Goal: Task Accomplishment & Management: Complete application form

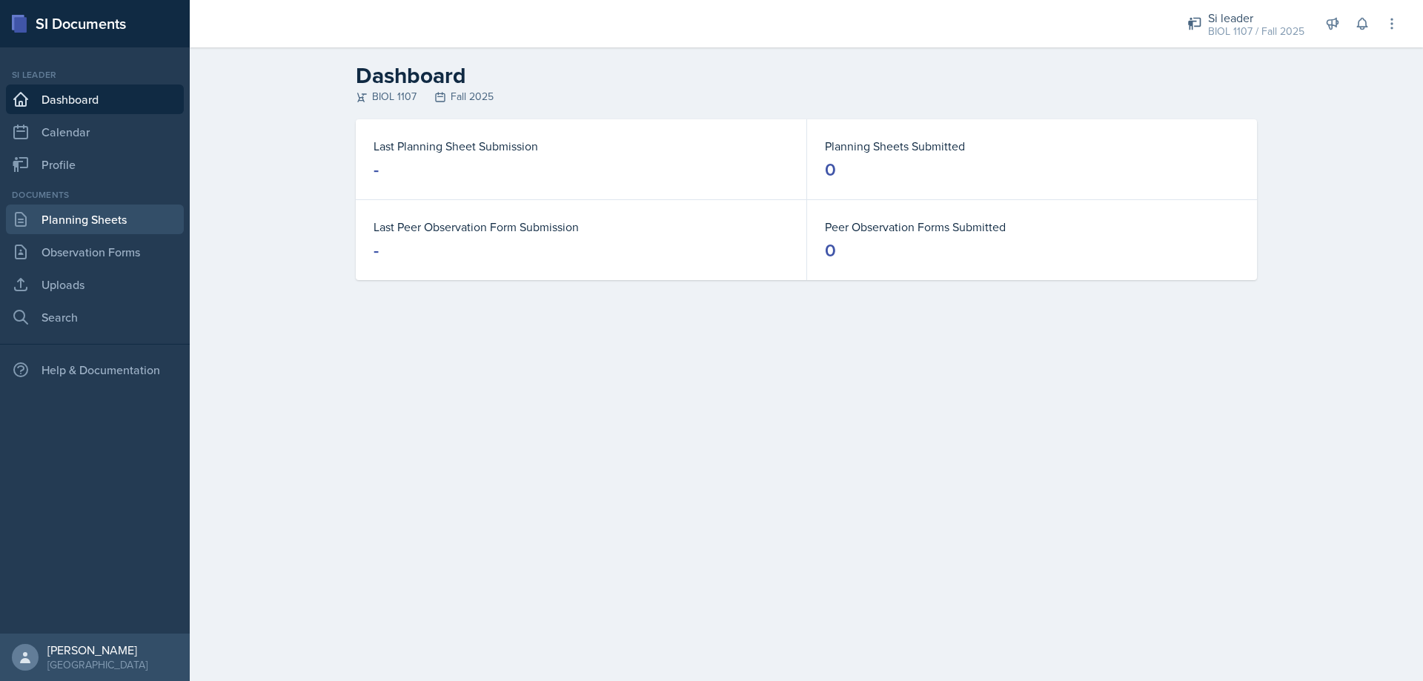
click at [96, 225] on link "Planning Sheets" at bounding box center [95, 219] width 178 height 30
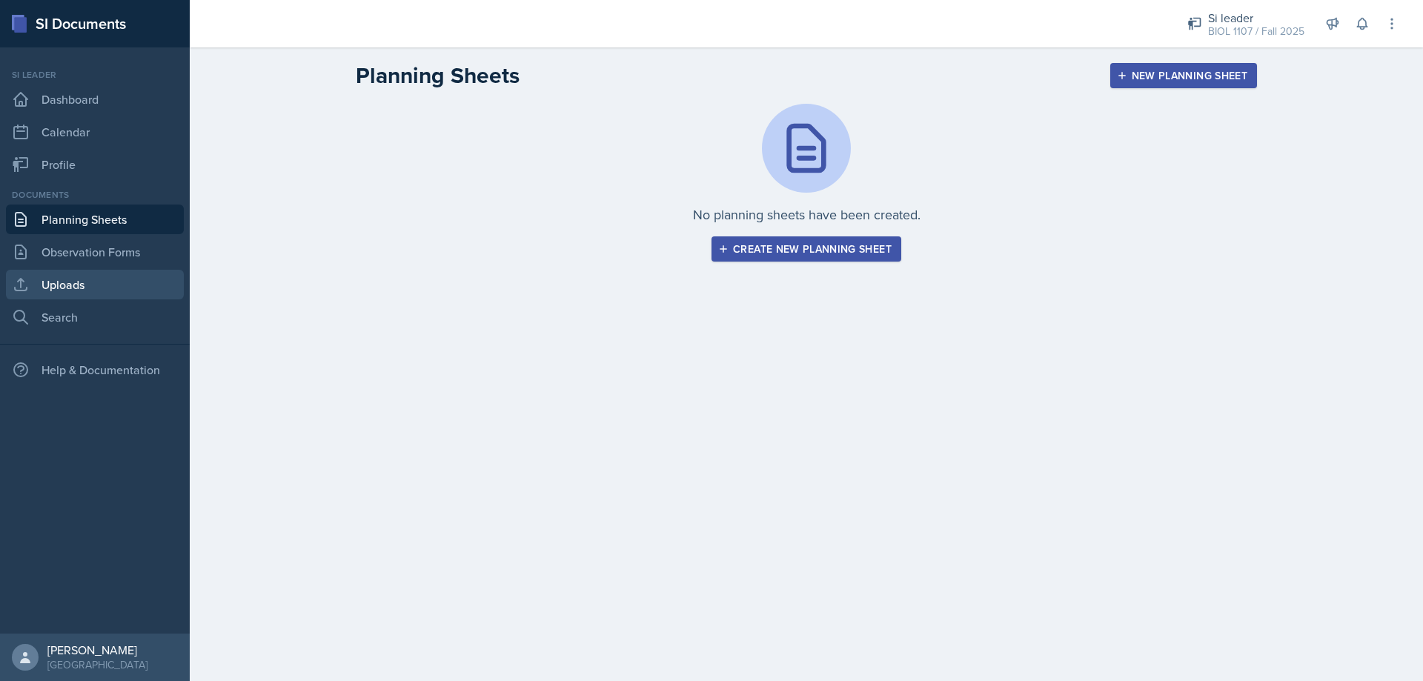
click at [84, 282] on link "Uploads" at bounding box center [95, 285] width 178 height 30
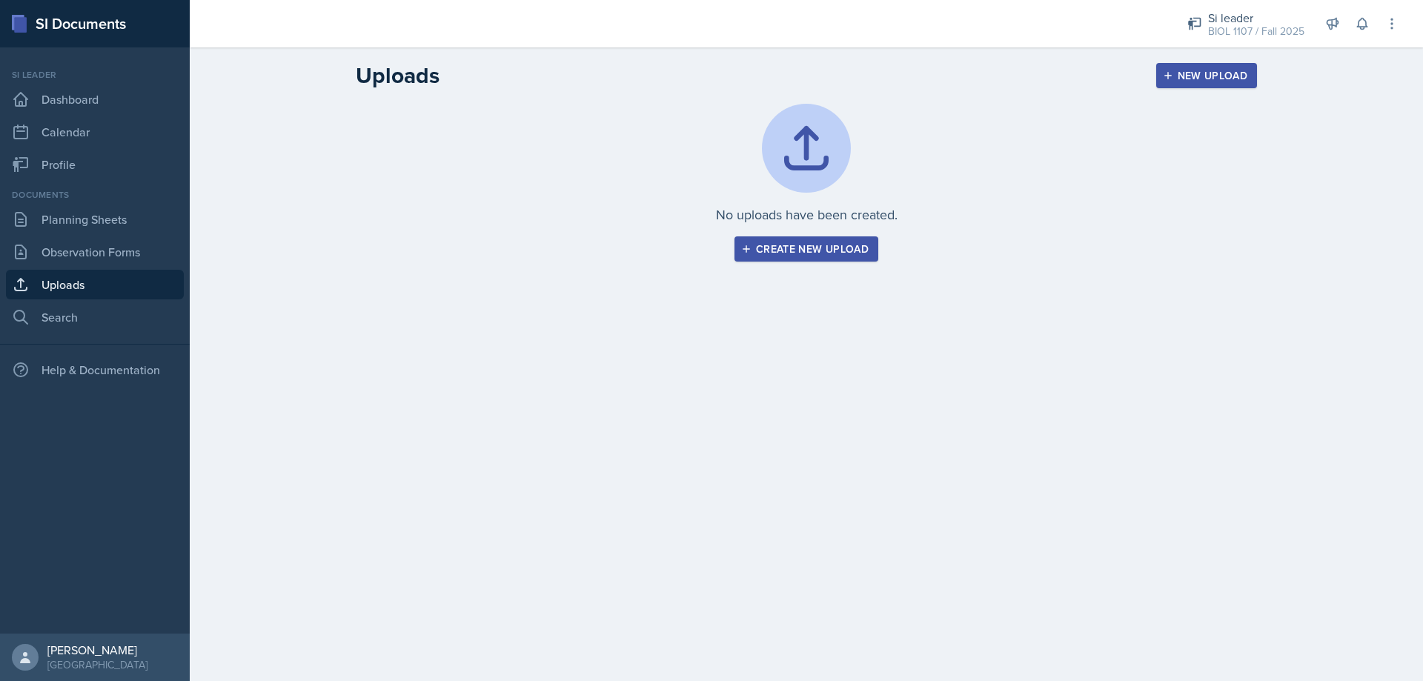
click at [825, 255] on div "Create new upload" at bounding box center [806, 249] width 124 height 12
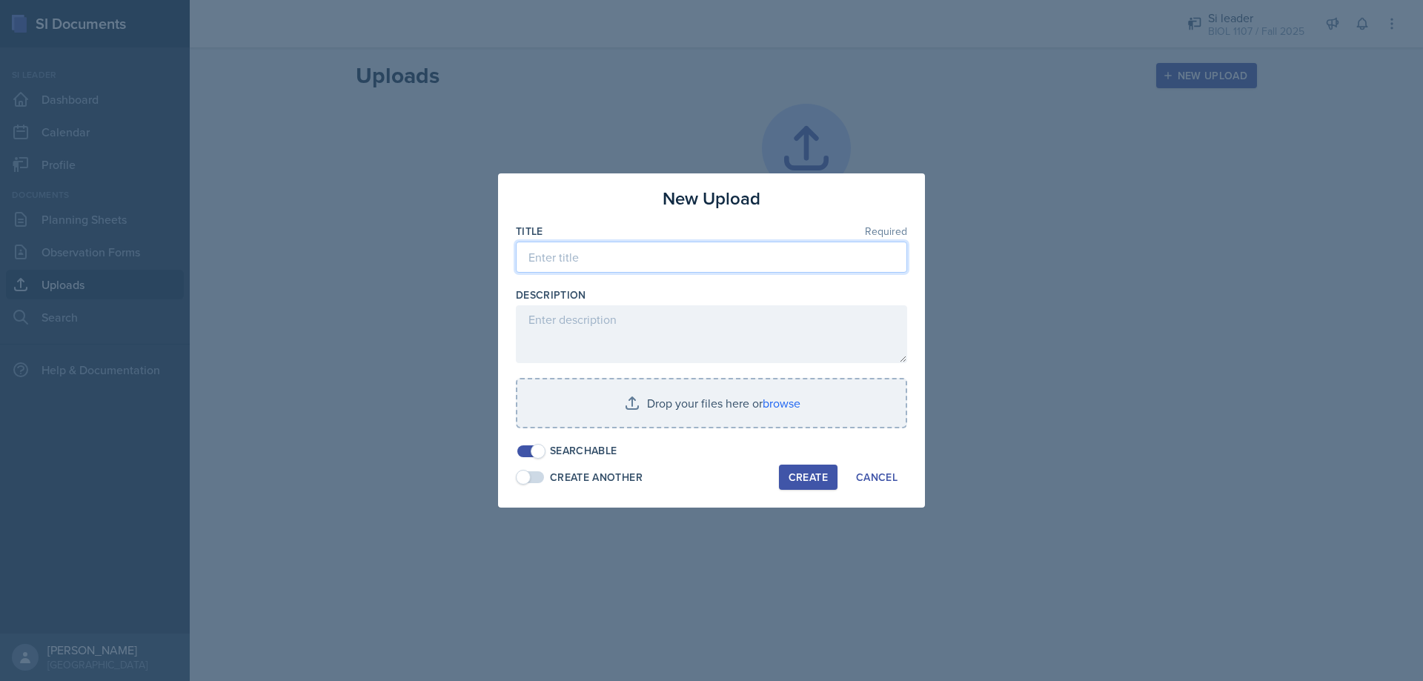
click at [598, 251] on input at bounding box center [711, 257] width 391 height 31
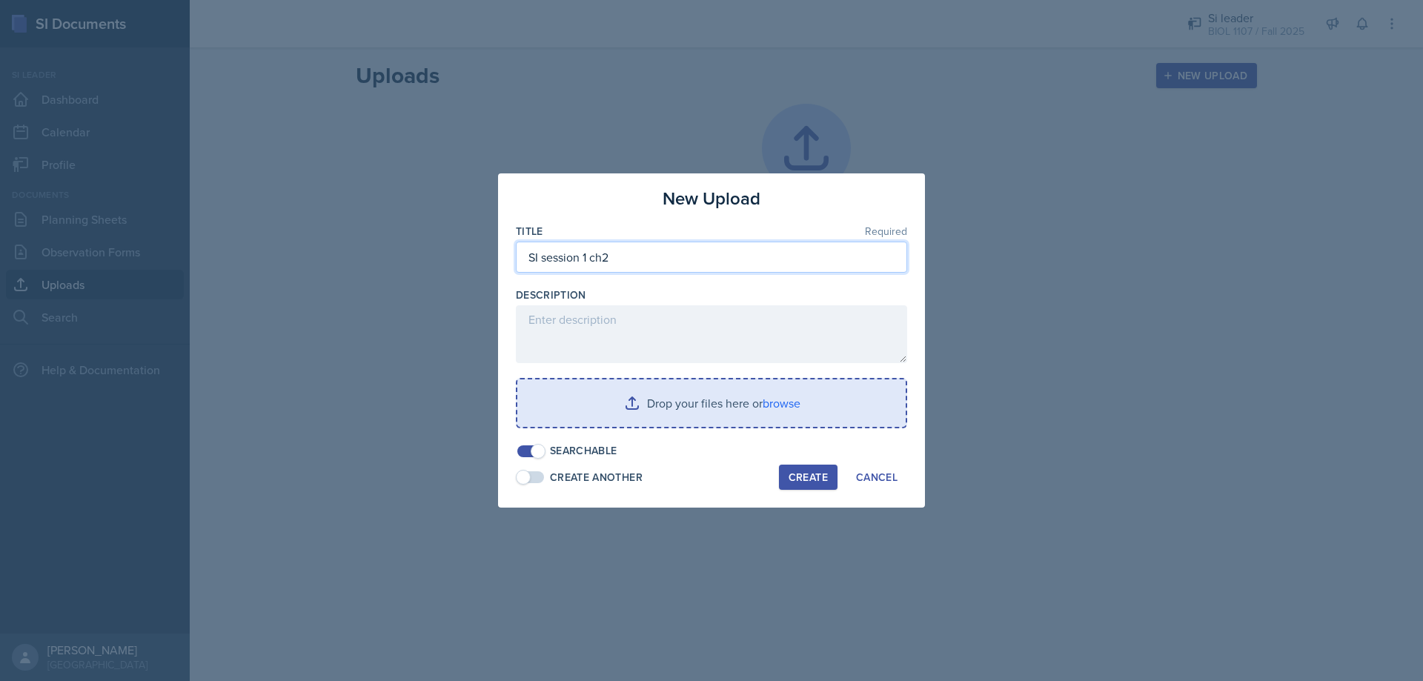
type input "SI session 1 ch2"
click at [708, 425] on input "file" at bounding box center [711, 402] width 388 height 47
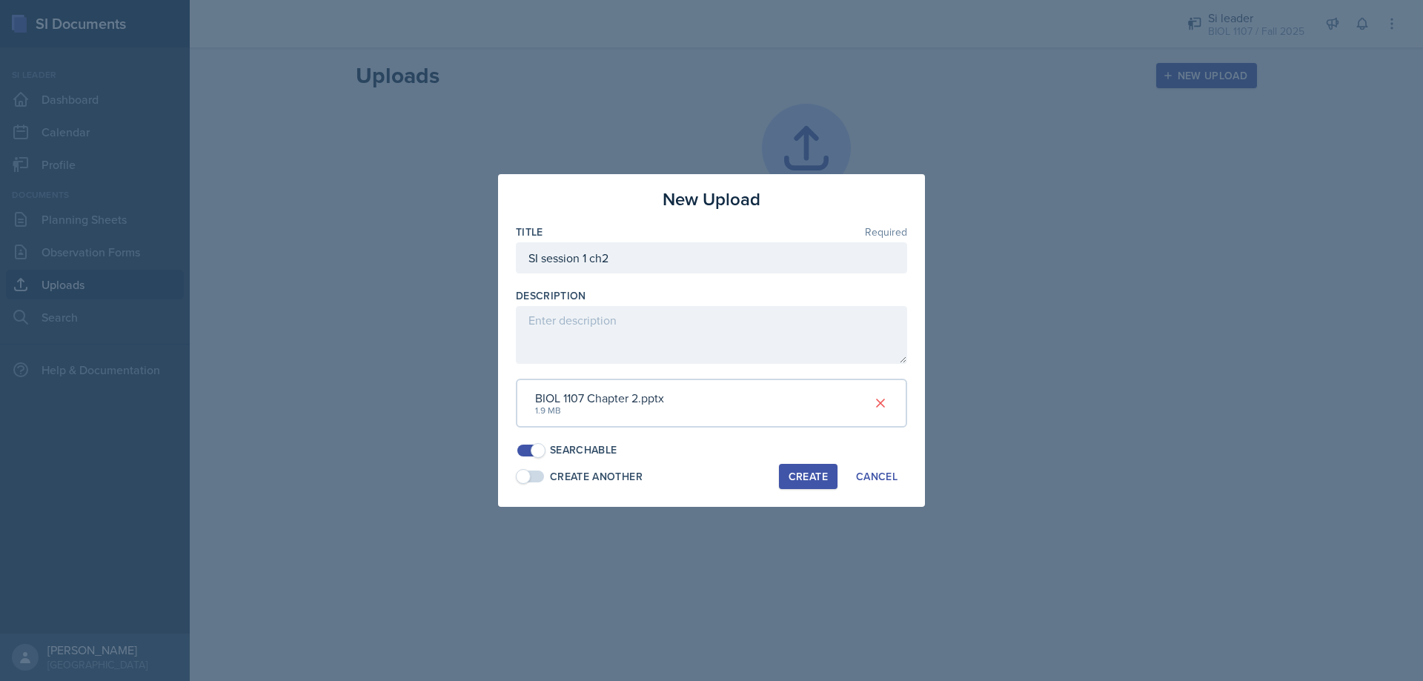
click at [792, 476] on div "Create" at bounding box center [807, 476] width 39 height 12
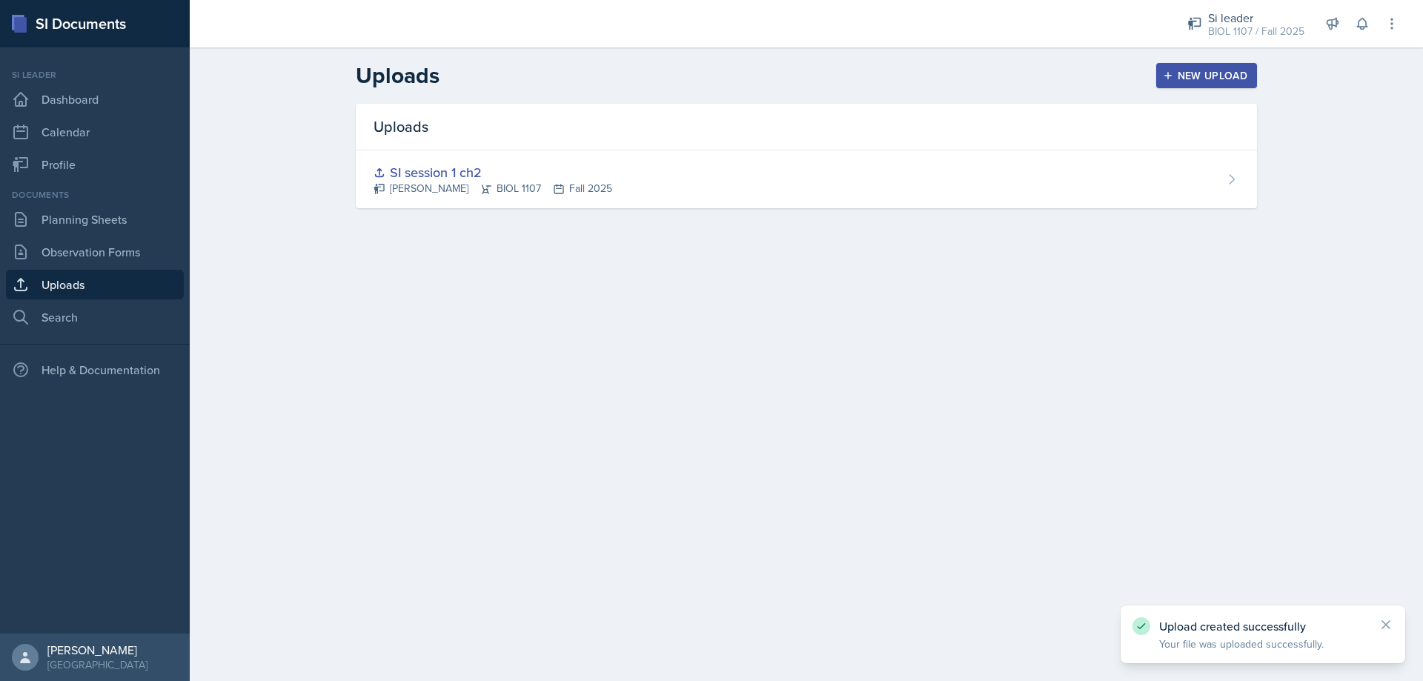
click at [1214, 73] on div "New Upload" at bounding box center [1206, 76] width 82 height 12
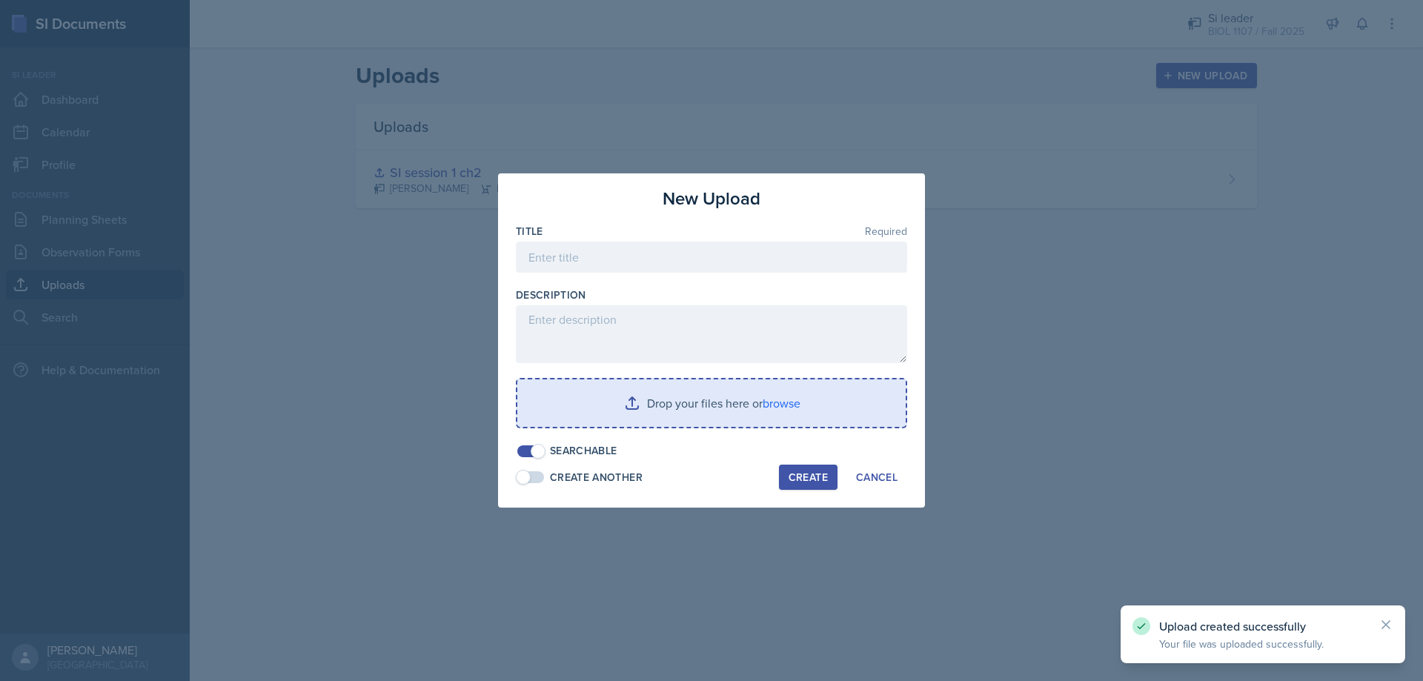
click at [630, 276] on div at bounding box center [711, 280] width 391 height 15
click at [630, 267] on input at bounding box center [711, 257] width 391 height 31
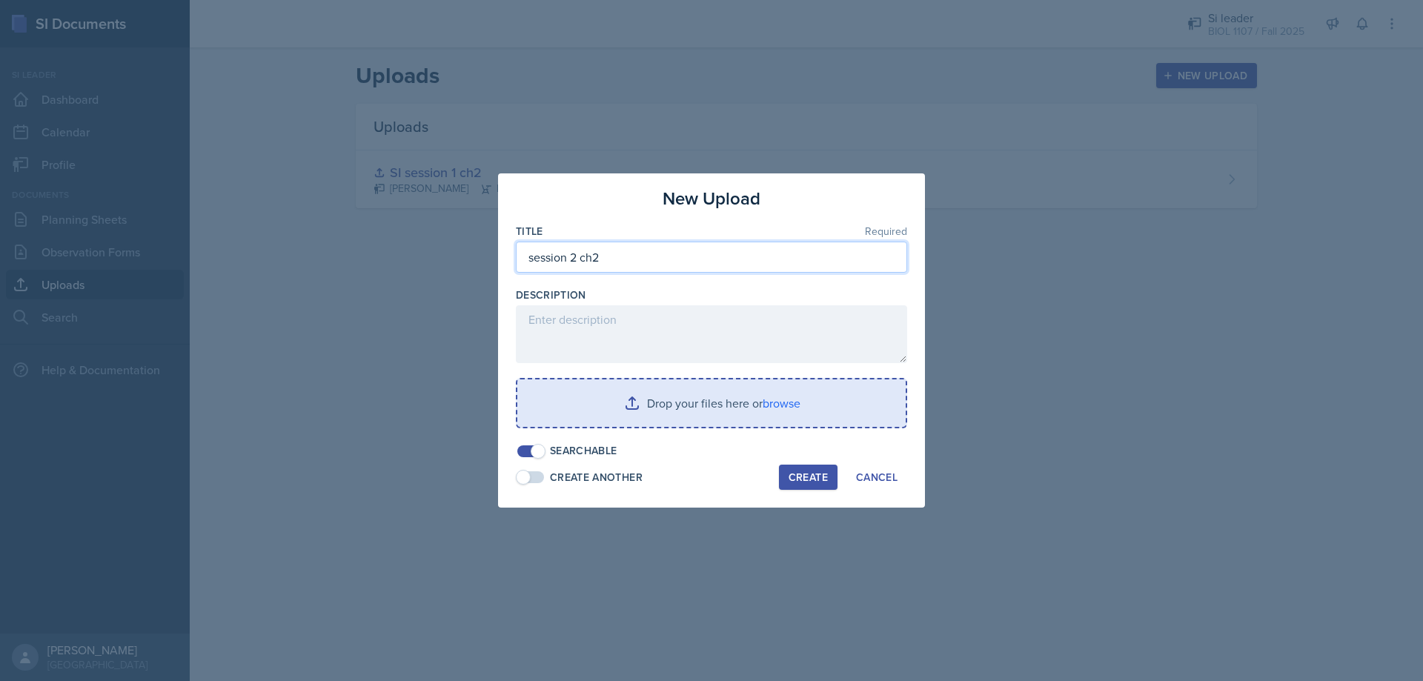
type input "session 2 ch2"
click at [719, 416] on input "file" at bounding box center [711, 402] width 388 height 47
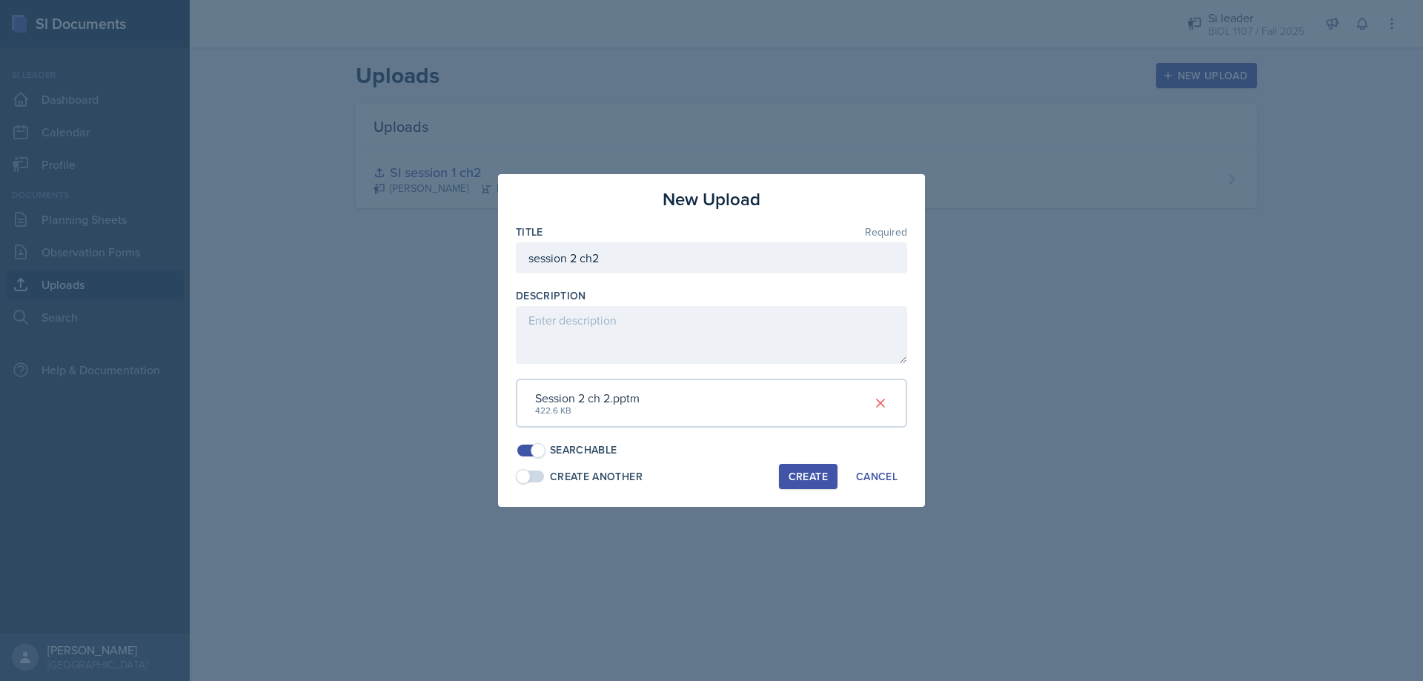
click at [799, 476] on div "Create" at bounding box center [807, 476] width 39 height 12
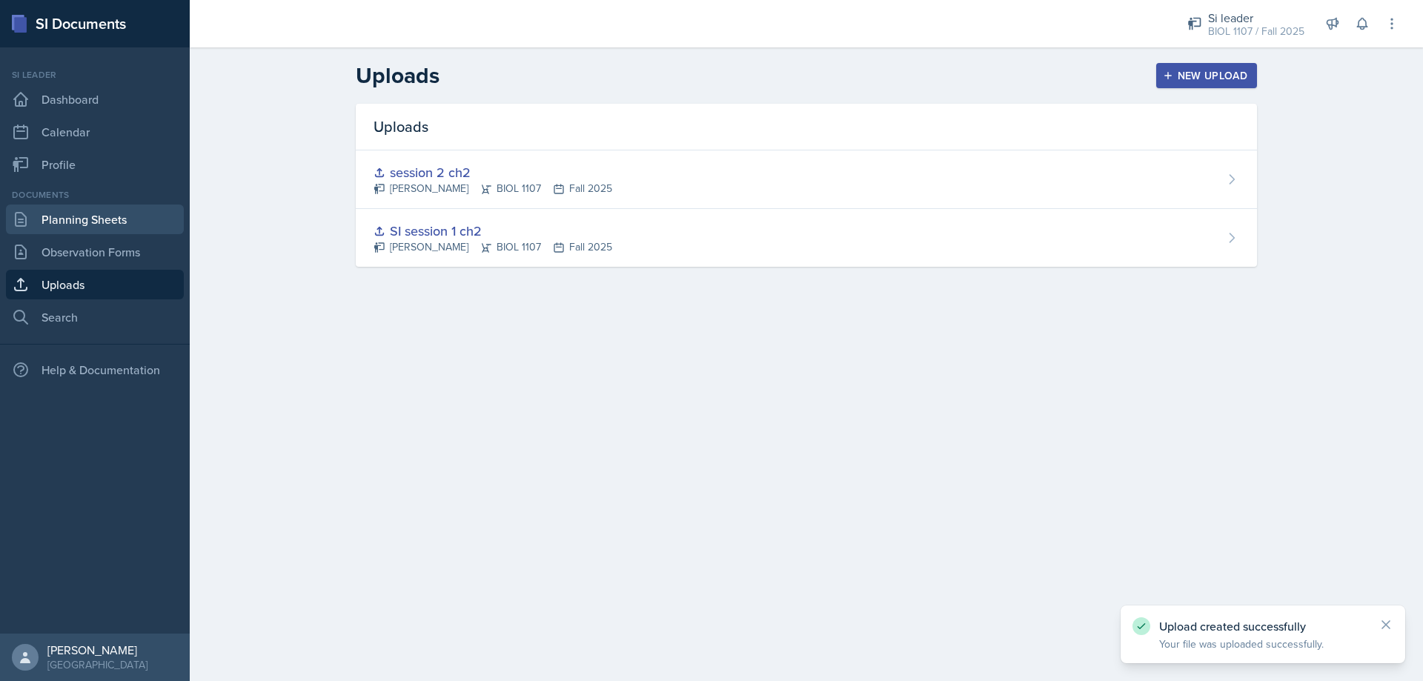
click at [101, 224] on link "Planning Sheets" at bounding box center [95, 219] width 178 height 30
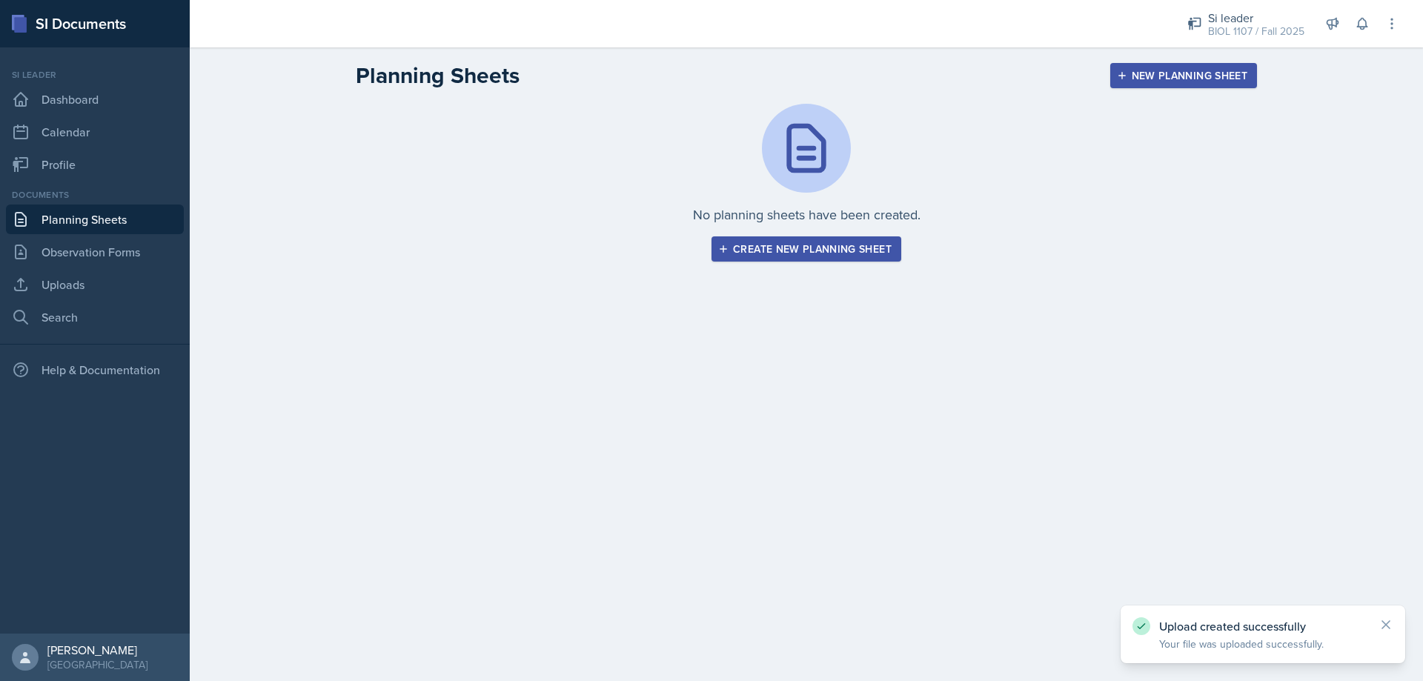
click at [794, 250] on div "Create new planning sheet" at bounding box center [806, 249] width 170 height 12
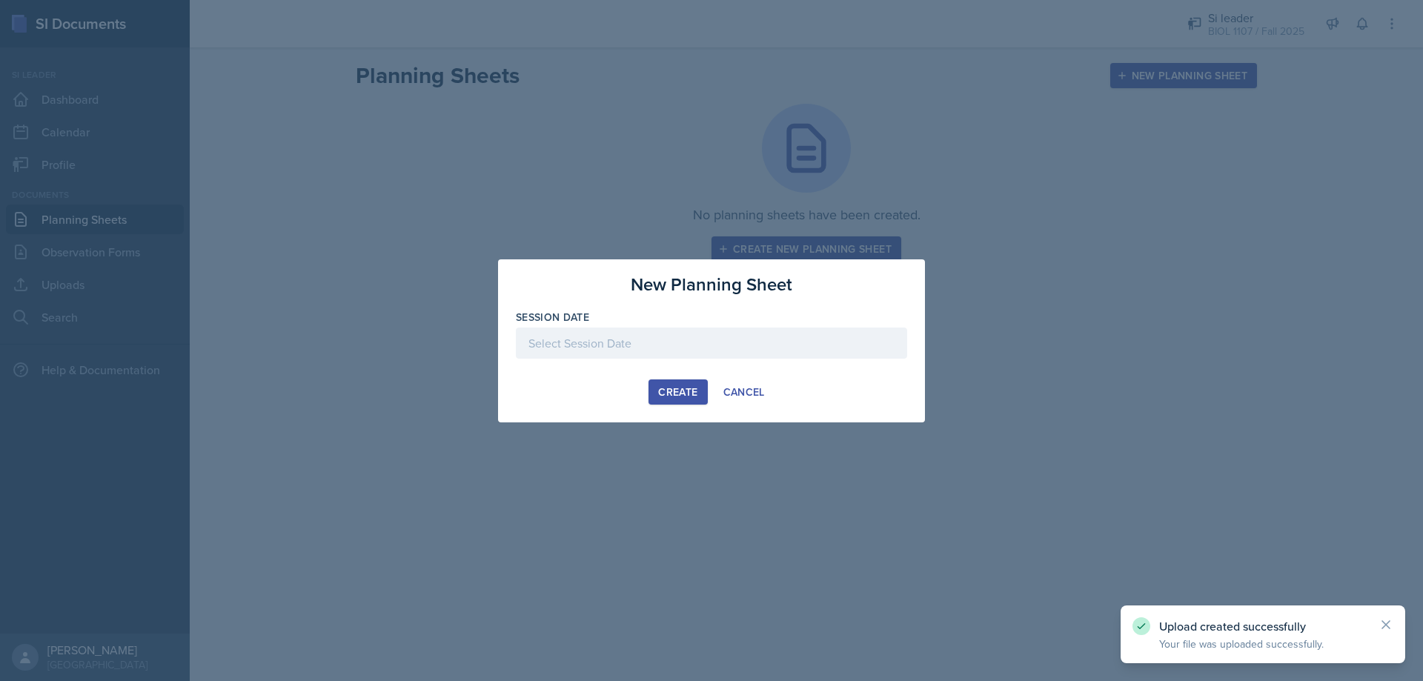
click at [678, 345] on div at bounding box center [711, 342] width 391 height 31
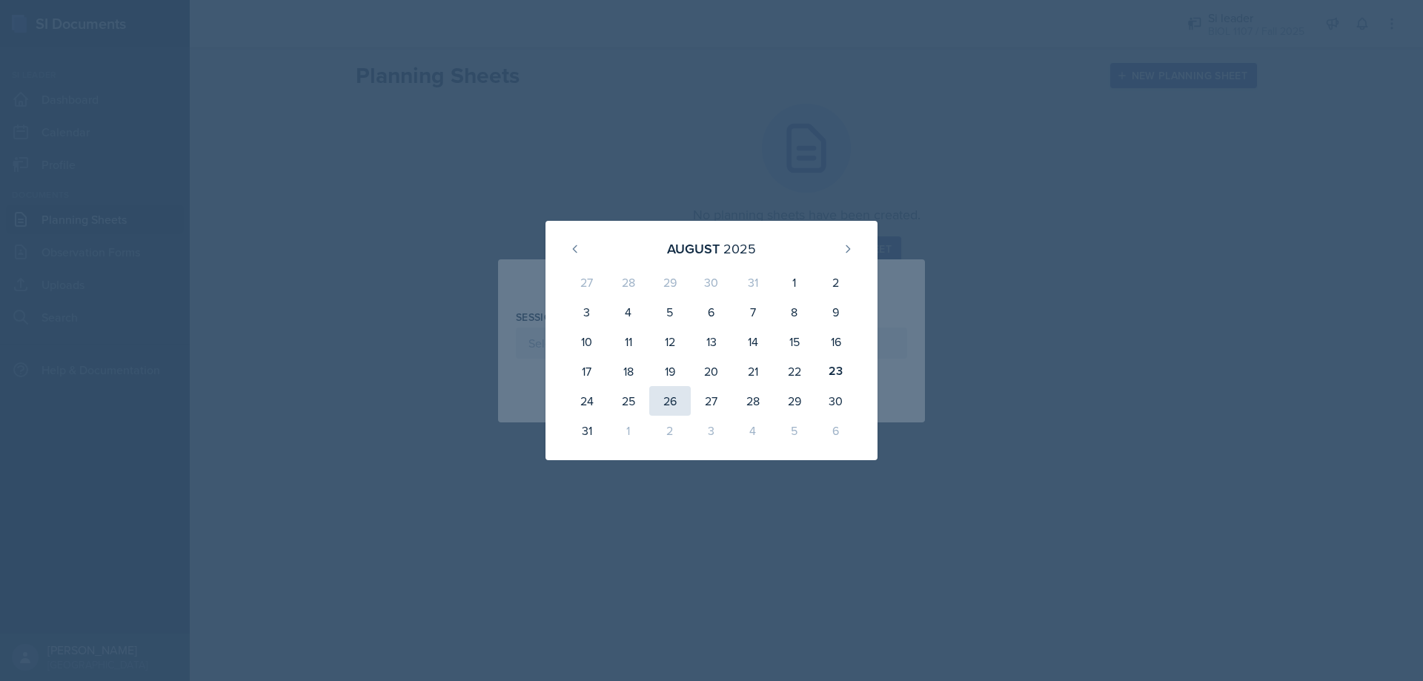
click at [672, 405] on div "26" at bounding box center [669, 401] width 41 height 30
type input "[DATE]"
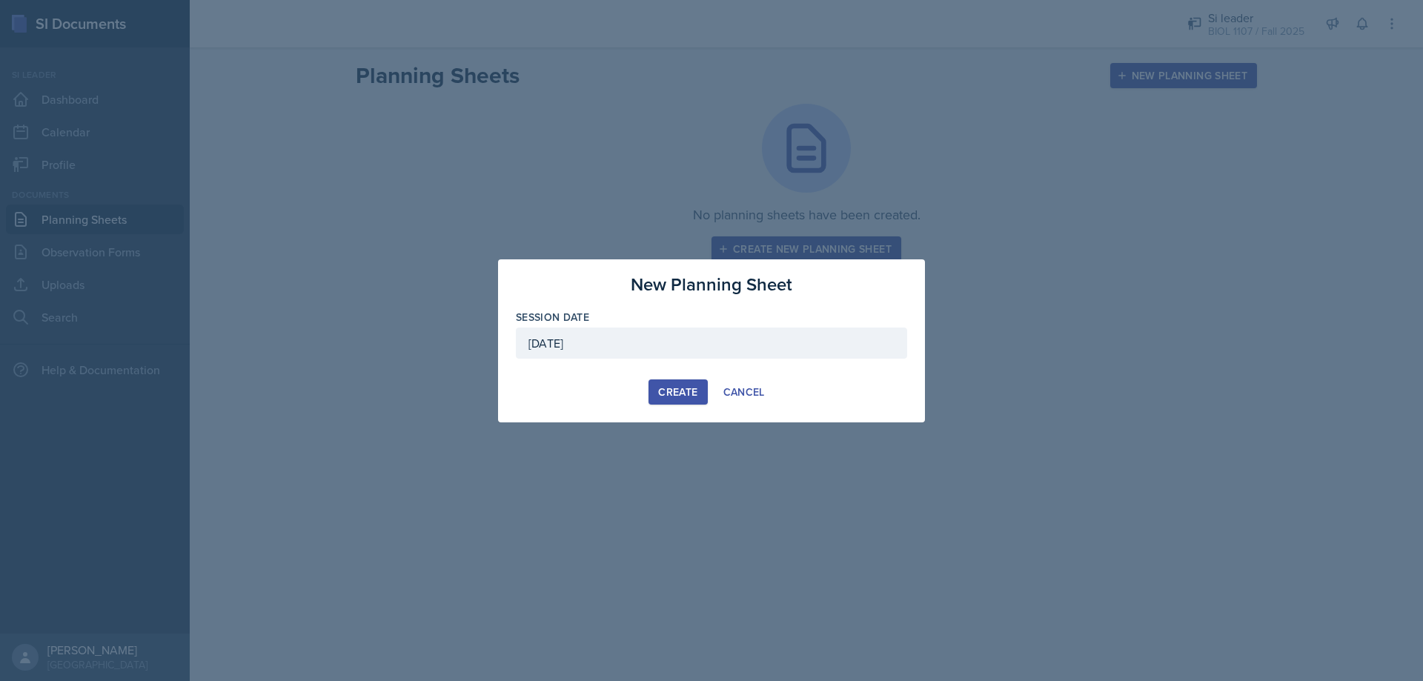
click at [661, 381] on button "Create" at bounding box center [677, 391] width 59 height 25
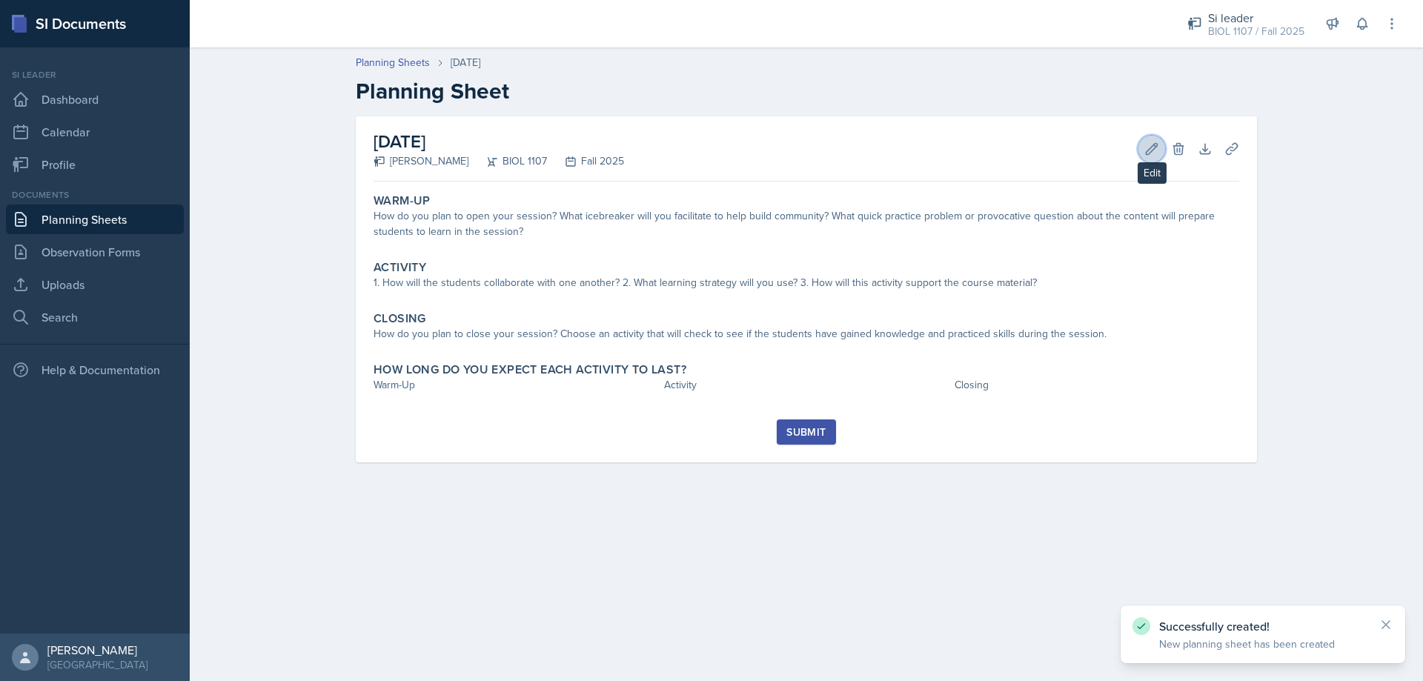
click at [1152, 146] on icon at bounding box center [1151, 148] width 11 height 11
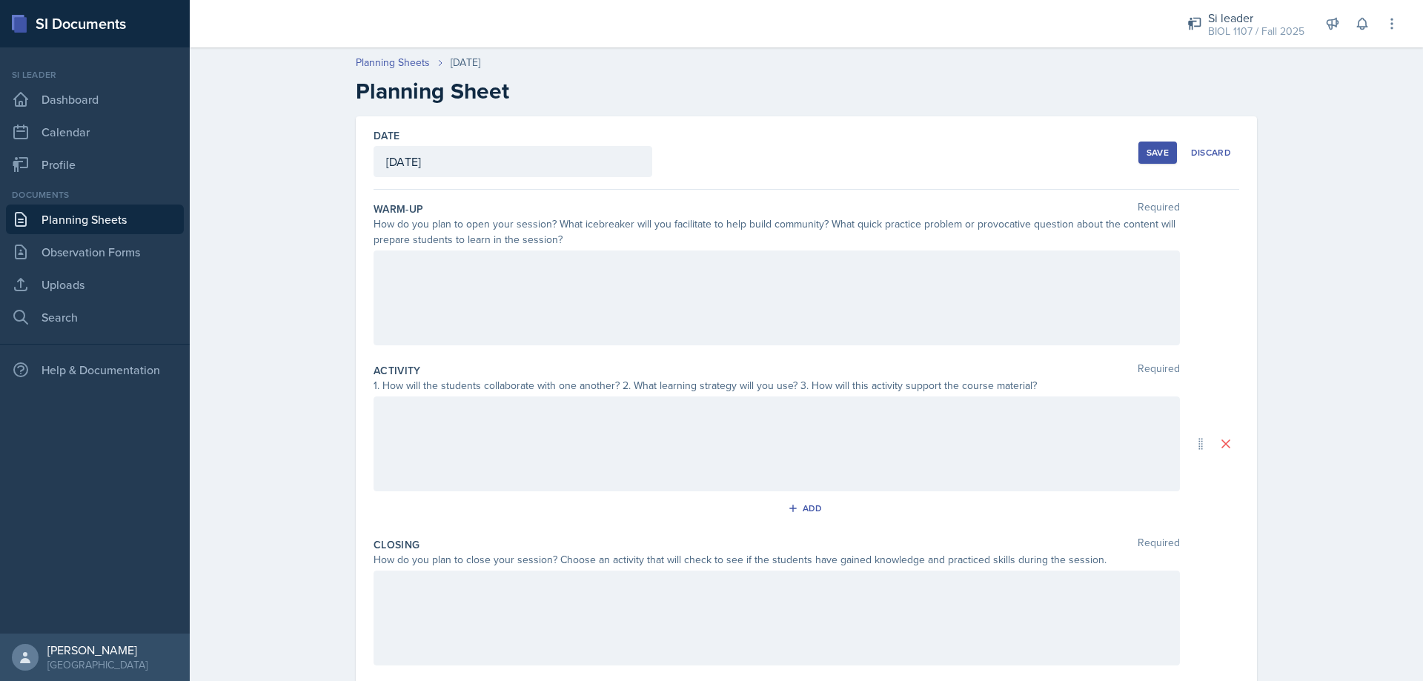
click at [613, 273] on div at bounding box center [776, 297] width 806 height 95
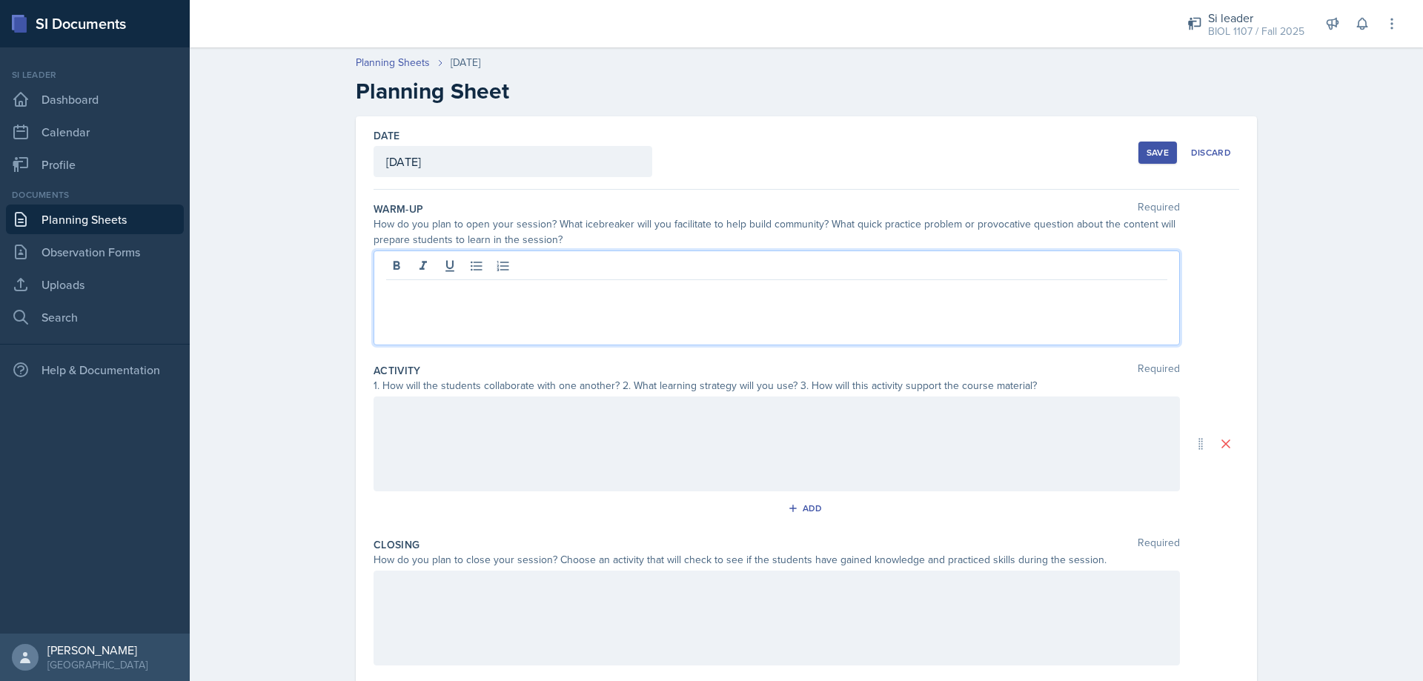
click at [542, 284] on p at bounding box center [776, 292] width 781 height 18
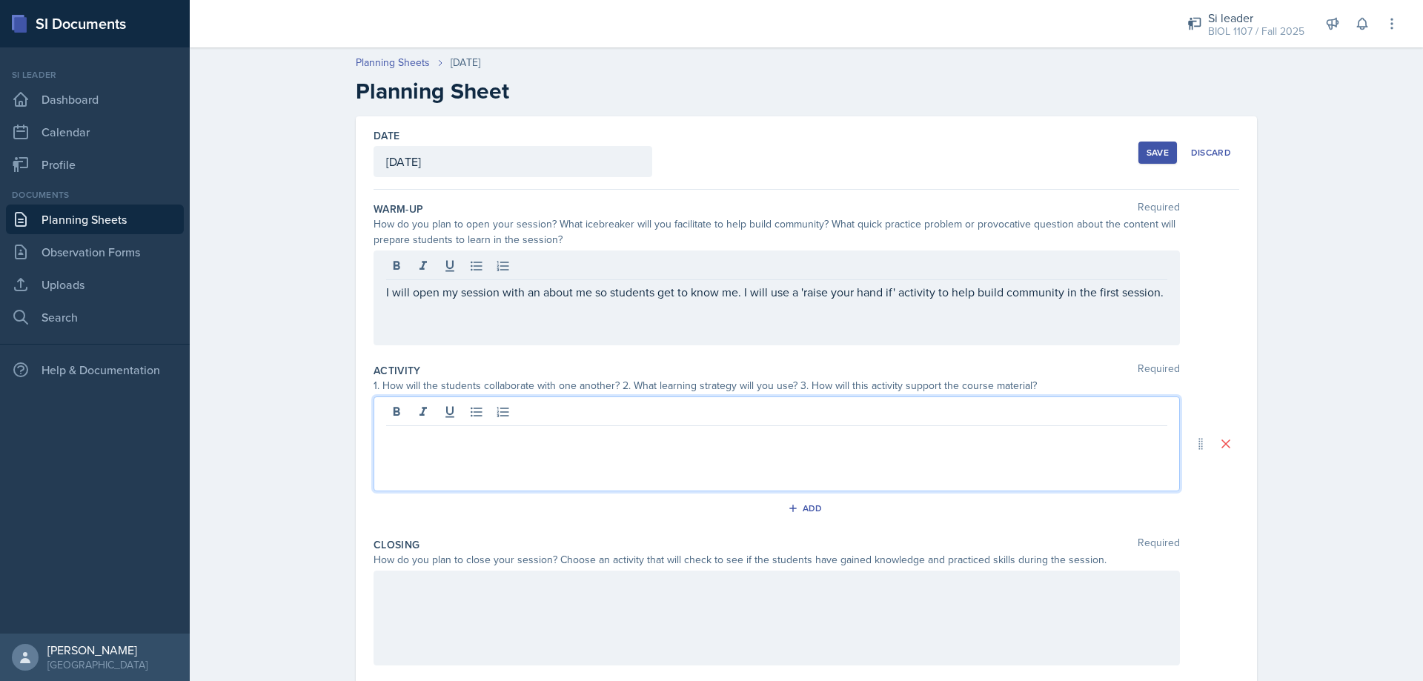
click at [774, 417] on div at bounding box center [776, 443] width 806 height 95
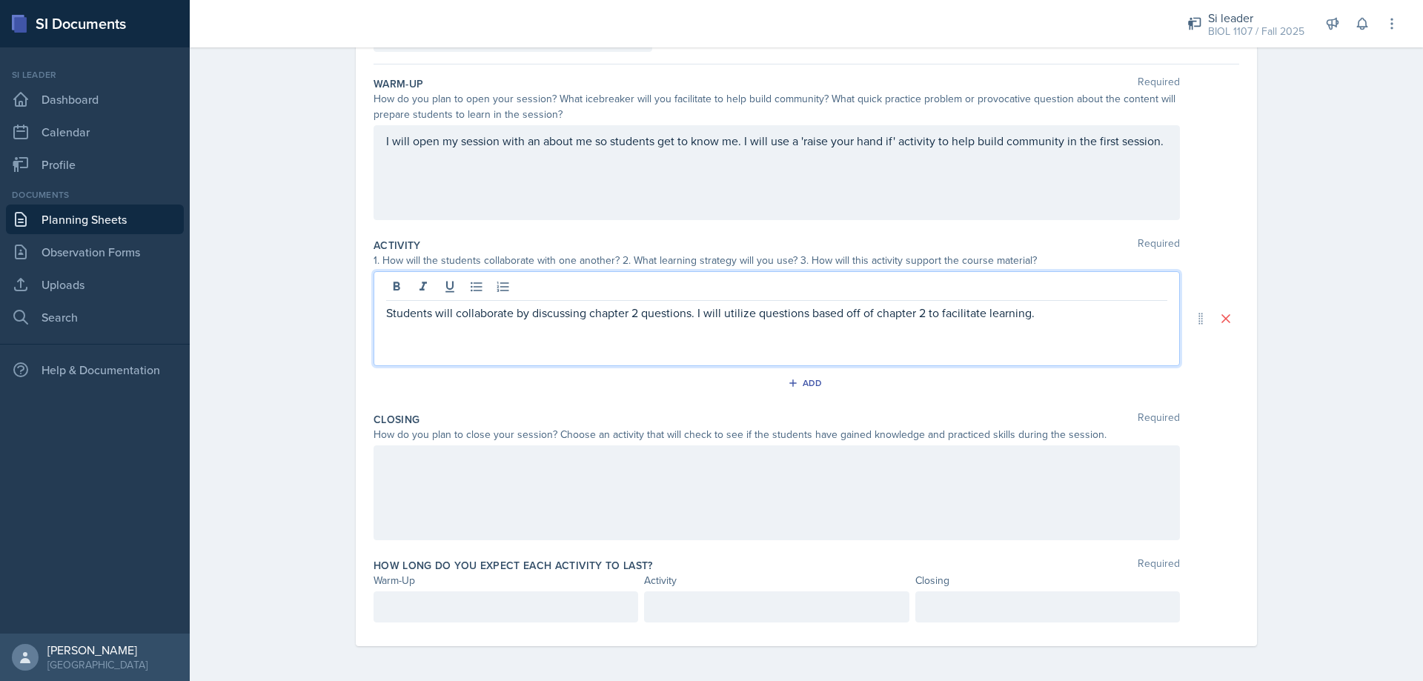
scroll to position [126, 0]
click at [906, 501] on div at bounding box center [776, 492] width 806 height 95
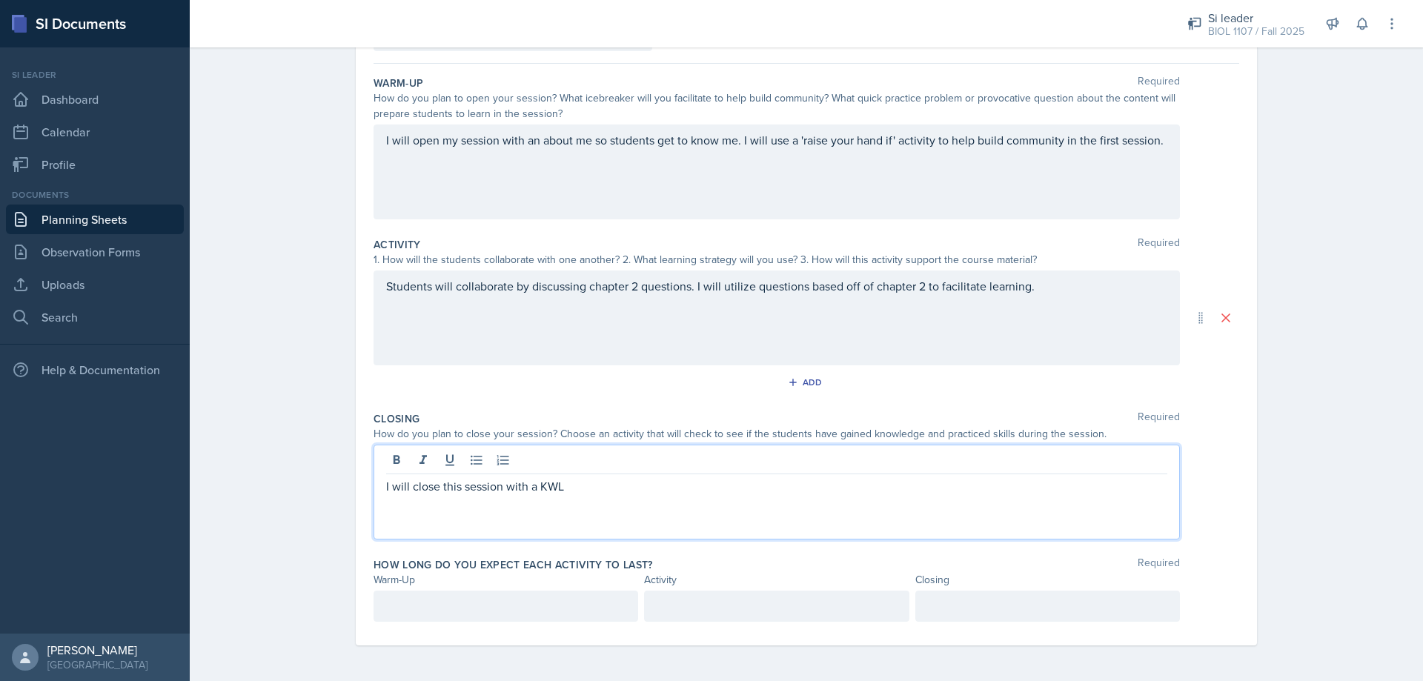
click at [509, 601] on div at bounding box center [505, 606] width 265 height 31
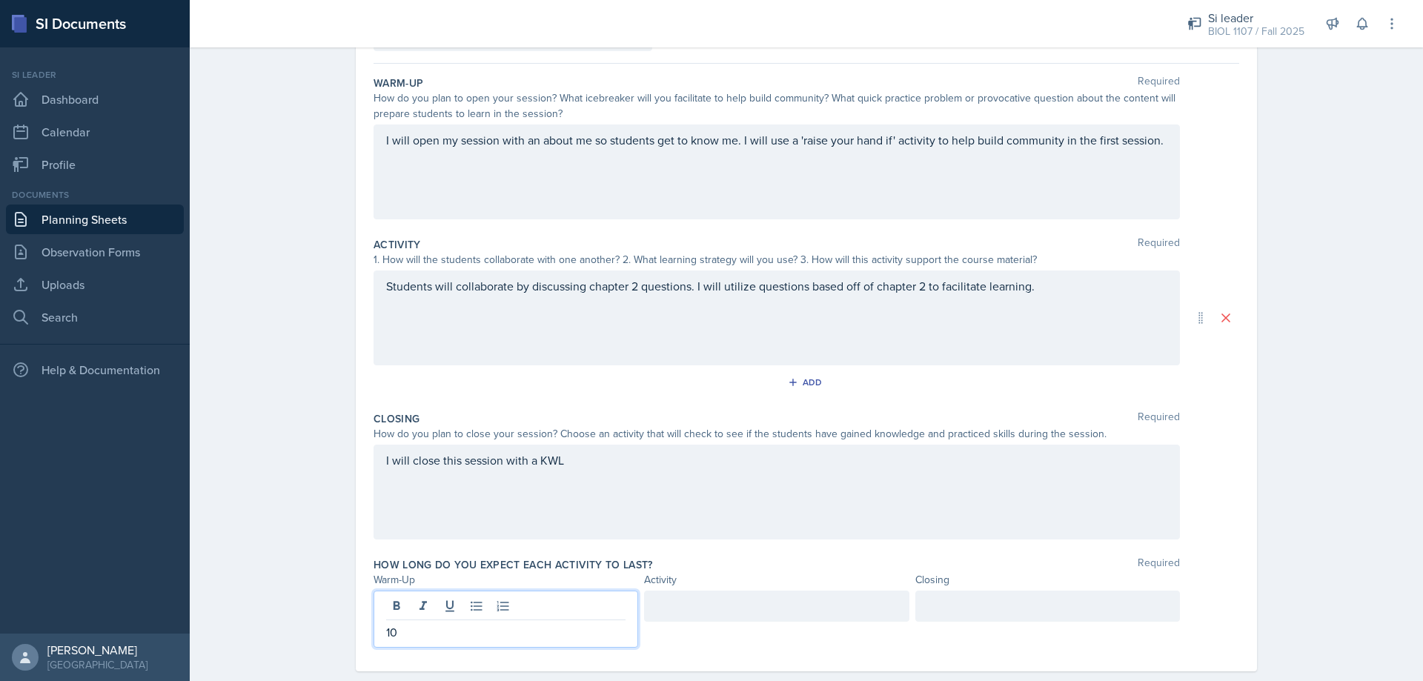
click at [752, 615] on div at bounding box center [776, 606] width 265 height 31
click at [964, 616] on div at bounding box center [1047, 606] width 265 height 31
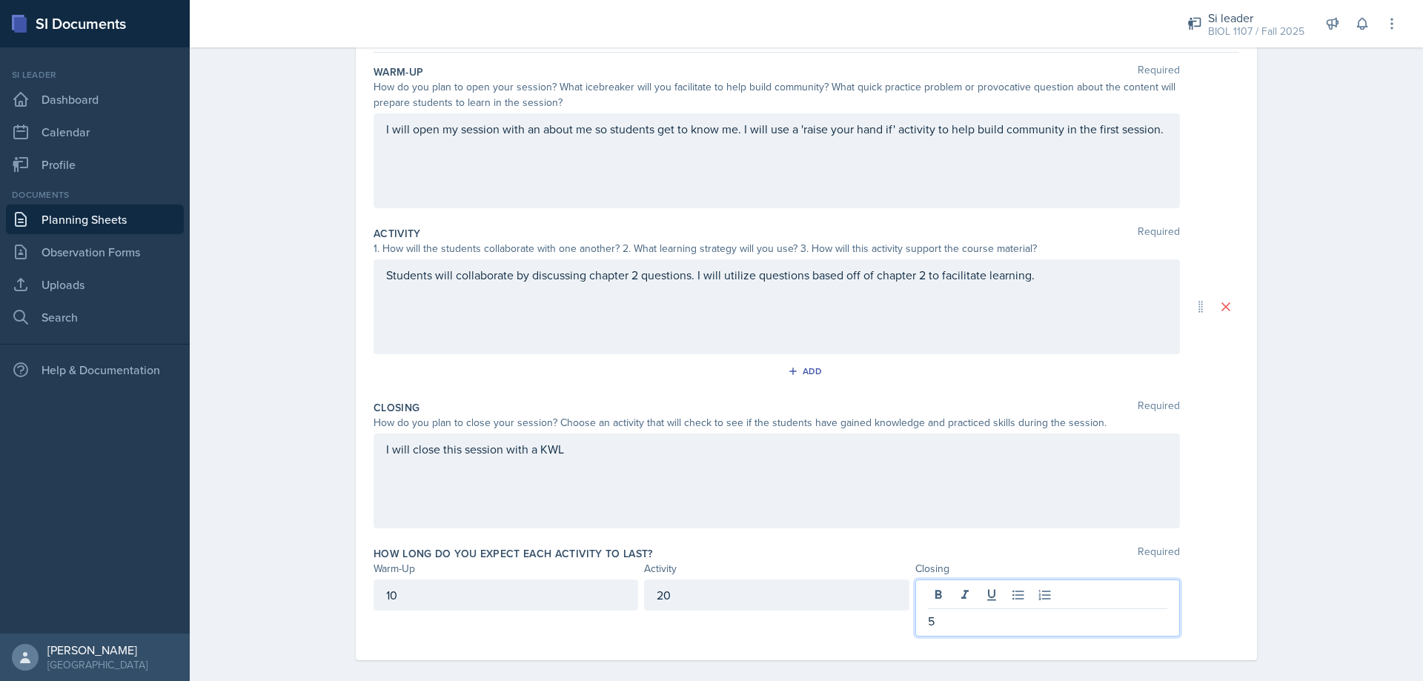
scroll to position [152, 0]
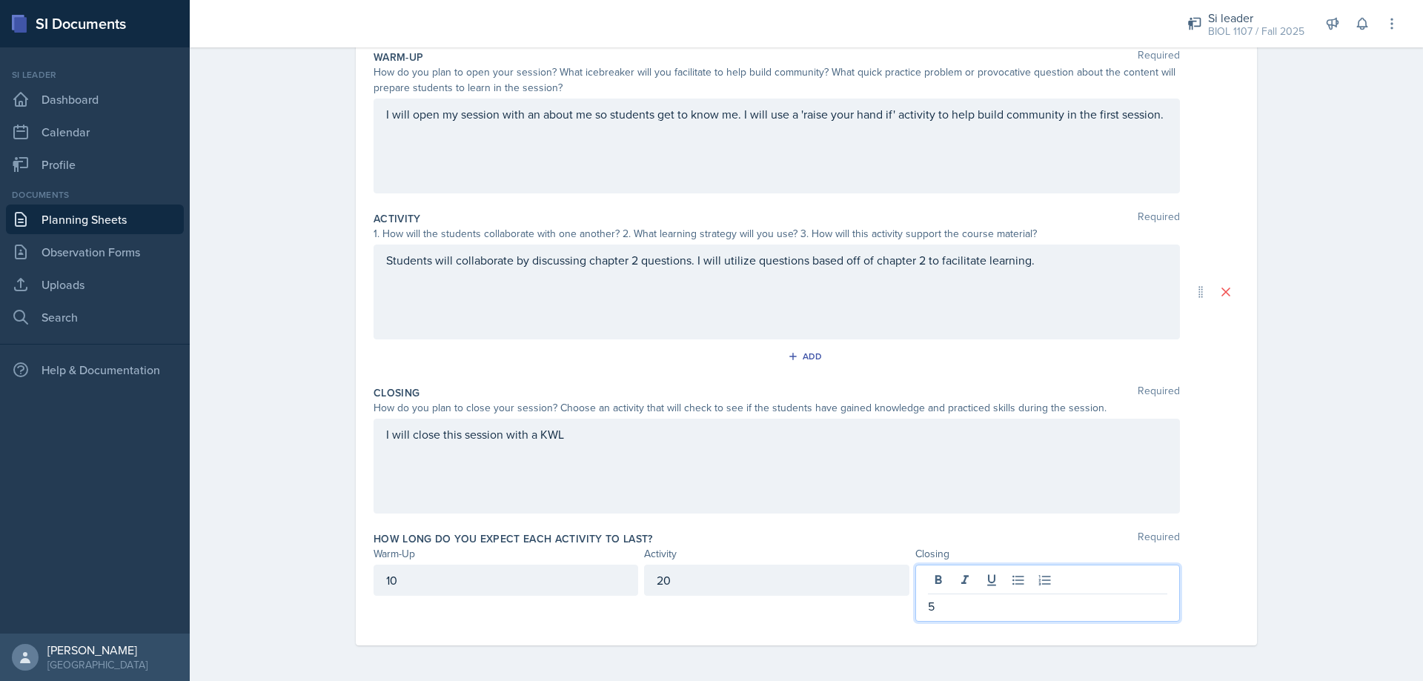
click at [1272, 588] on div "Date [DATE] [DATE] 27 28 29 30 31 1 2 3 4 5 6 7 8 9 10 11 12 13 14 15 16 17 18 …" at bounding box center [806, 322] width 948 height 716
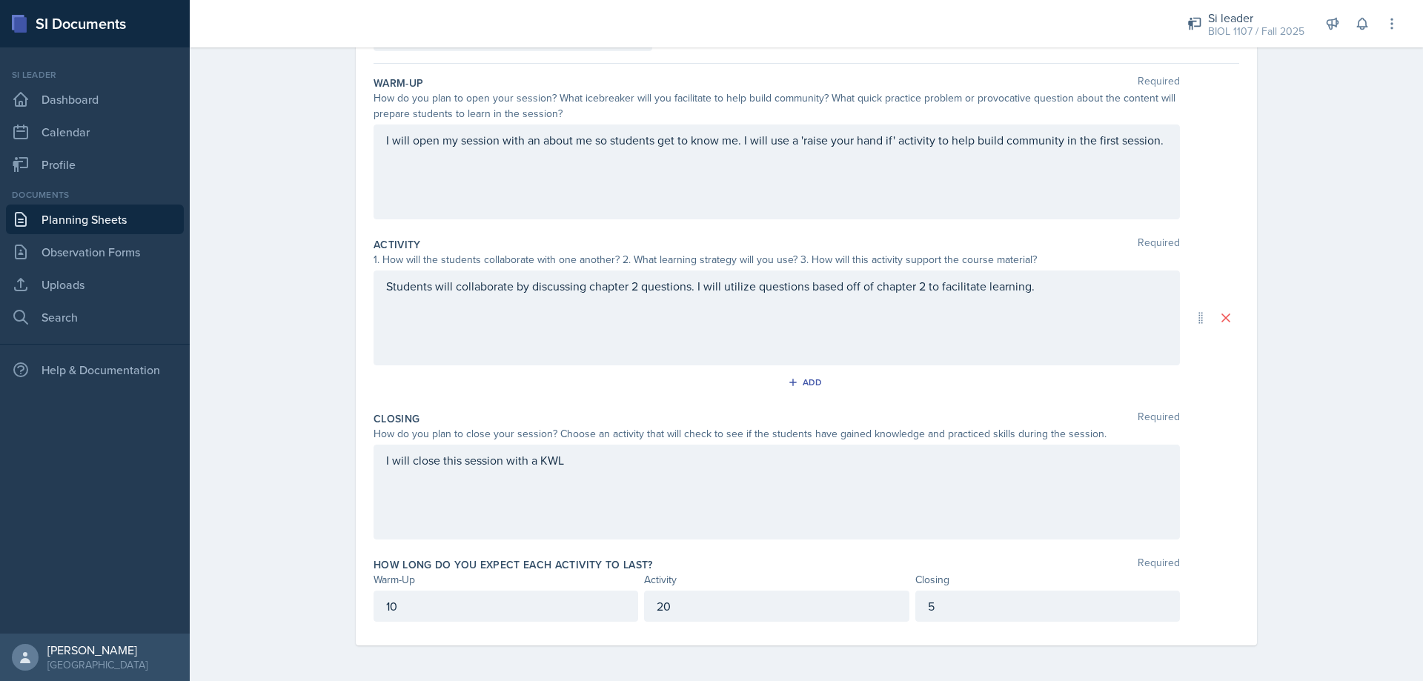
scroll to position [126, 0]
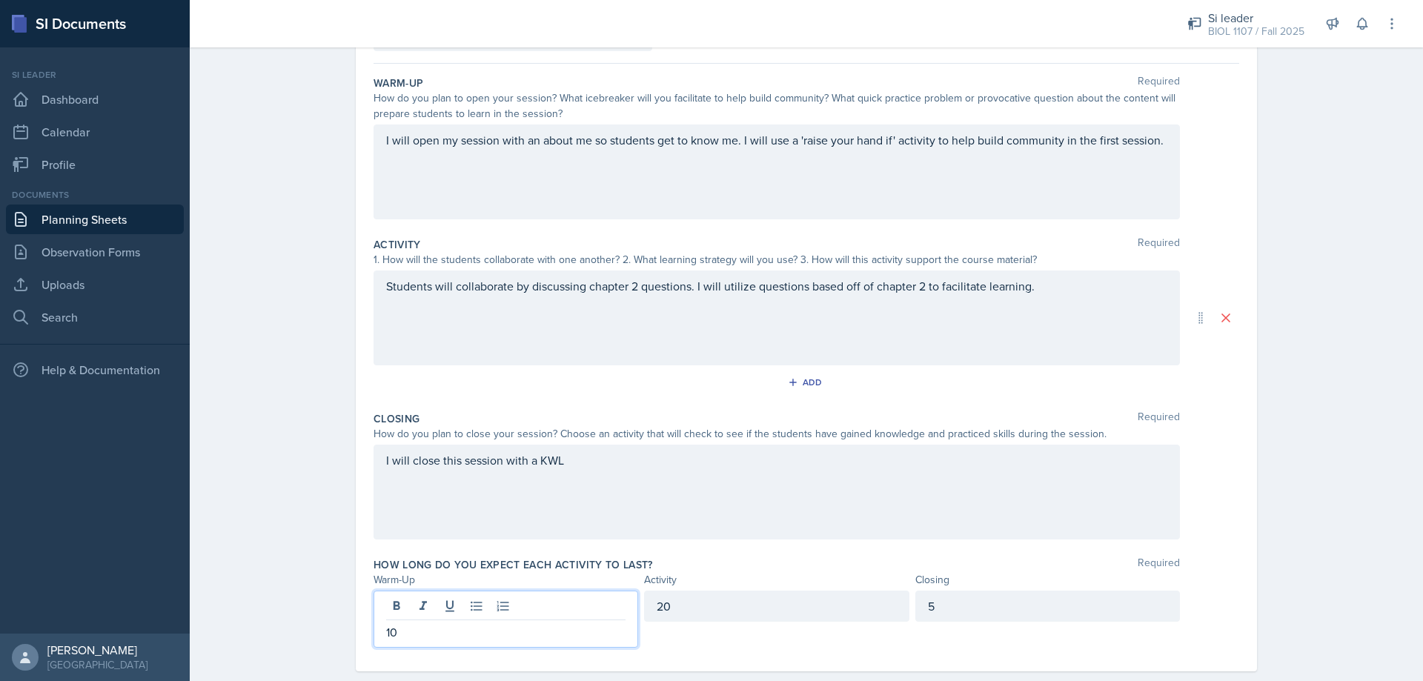
click at [422, 611] on div "10" at bounding box center [505, 619] width 265 height 57
click at [393, 639] on p "10" at bounding box center [505, 632] width 239 height 18
drag, startPoint x: 748, startPoint y: 587, endPoint x: 740, endPoint y: 601, distance: 16.3
click at [743, 594] on div "How long do you expect each activity to last? Required Warm-Up Activity Closing…" at bounding box center [805, 605] width 865 height 108
click at [730, 610] on div "20" at bounding box center [776, 619] width 265 height 57
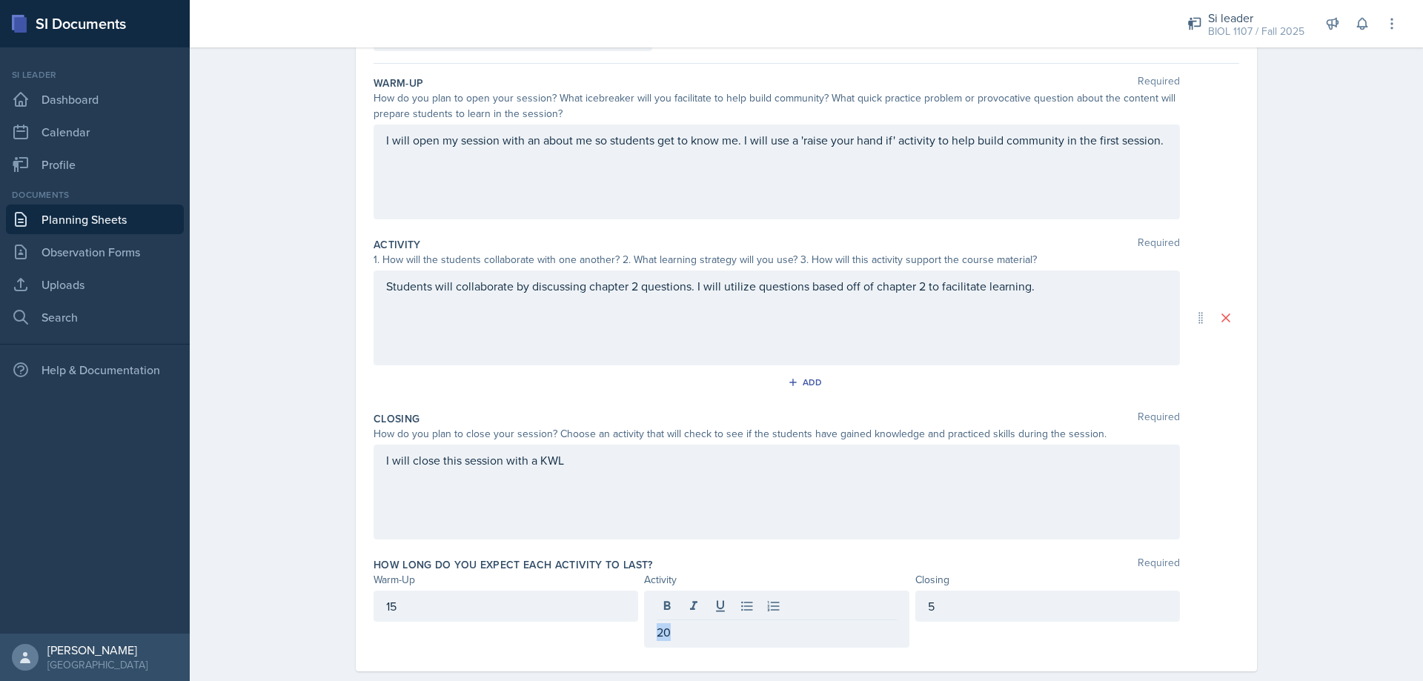
drag, startPoint x: 673, startPoint y: 638, endPoint x: 660, endPoint y: 636, distance: 12.7
click at [660, 636] on div "20" at bounding box center [776, 619] width 265 height 57
drag, startPoint x: 680, startPoint y: 633, endPoint x: 667, endPoint y: 634, distance: 13.4
click at [667, 634] on p "20" at bounding box center [775, 632] width 239 height 18
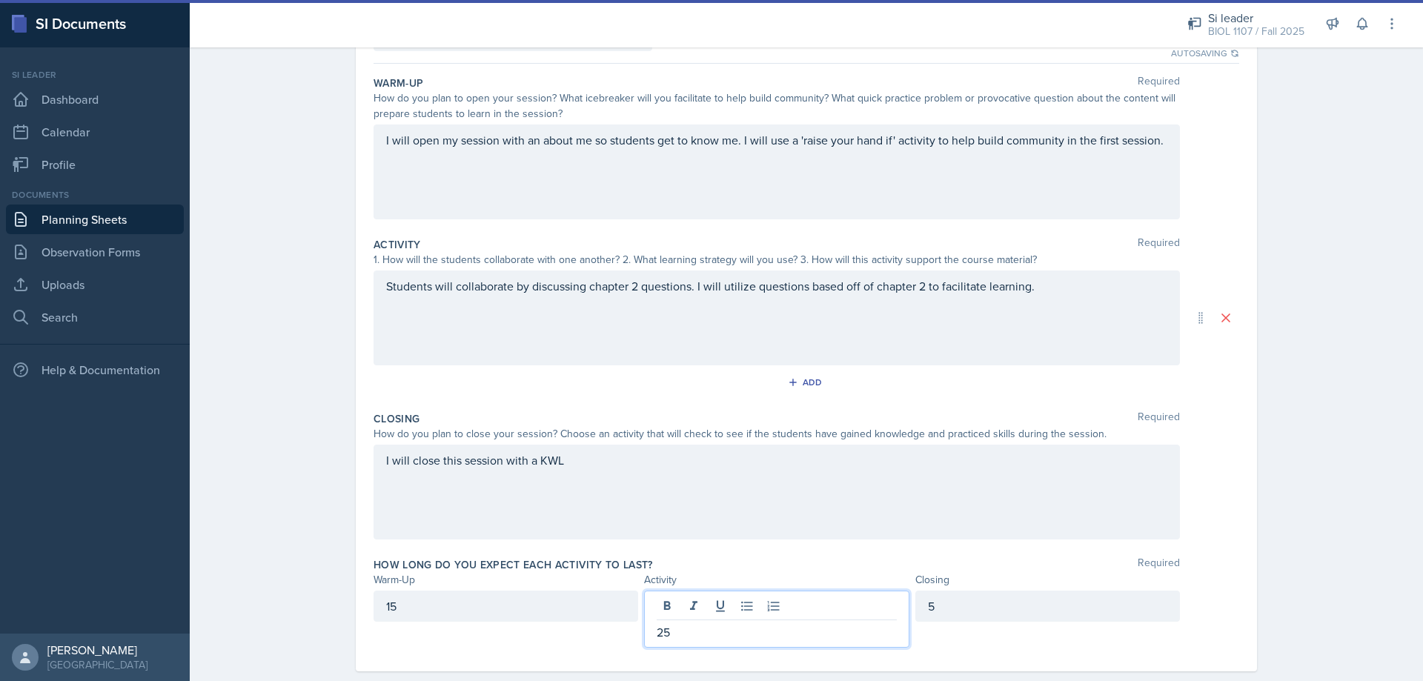
click at [681, 639] on p "25" at bounding box center [775, 632] width 239 height 18
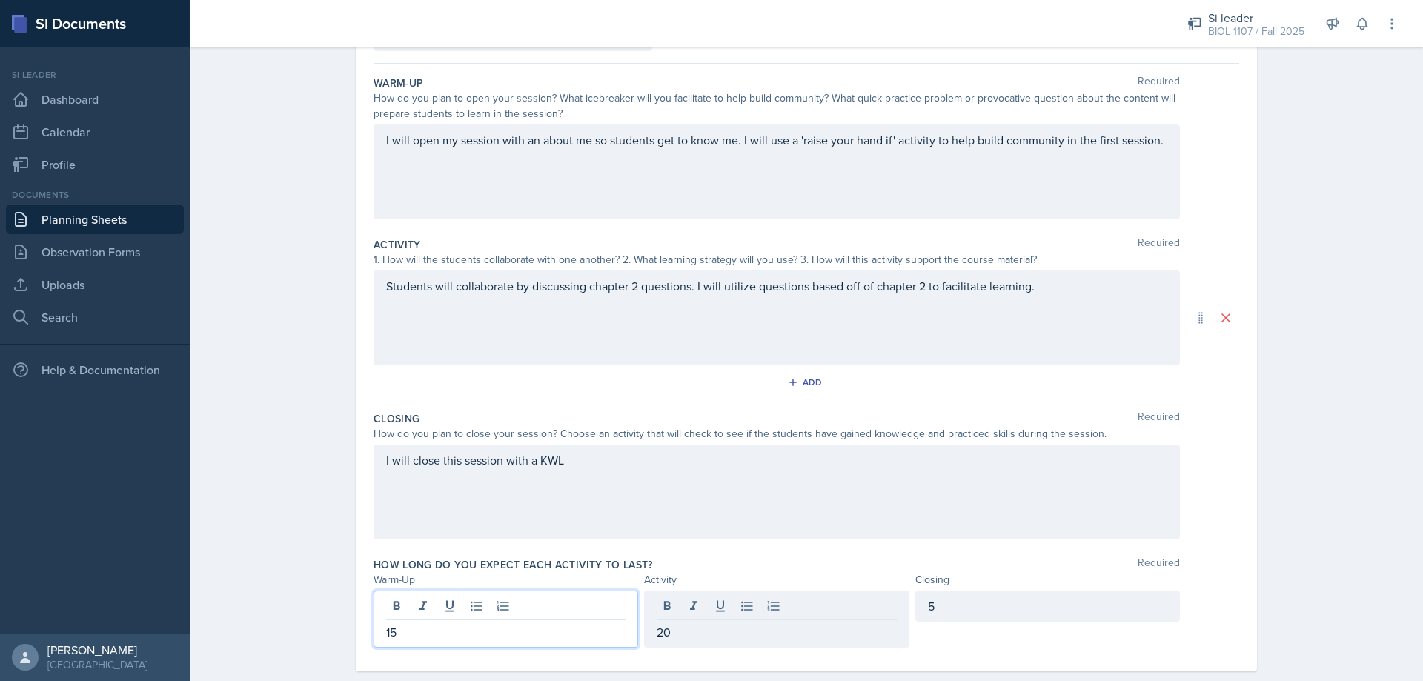
click at [428, 612] on div "15" at bounding box center [505, 619] width 265 height 57
drag, startPoint x: 416, startPoint y: 635, endPoint x: 373, endPoint y: 633, distance: 43.0
click at [373, 636] on div "15" at bounding box center [505, 619] width 265 height 57
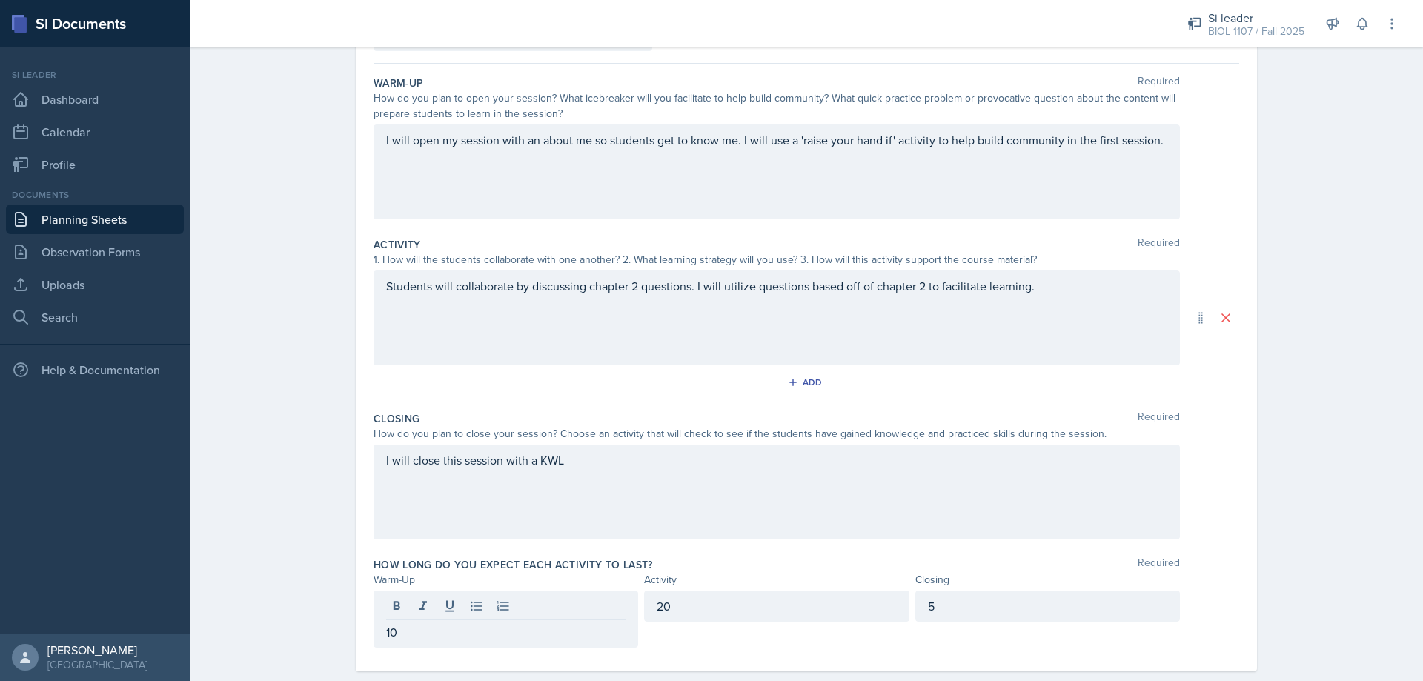
click at [697, 649] on div "How long do you expect each activity to last? Required Warm-Up Activity Closing…" at bounding box center [805, 605] width 865 height 108
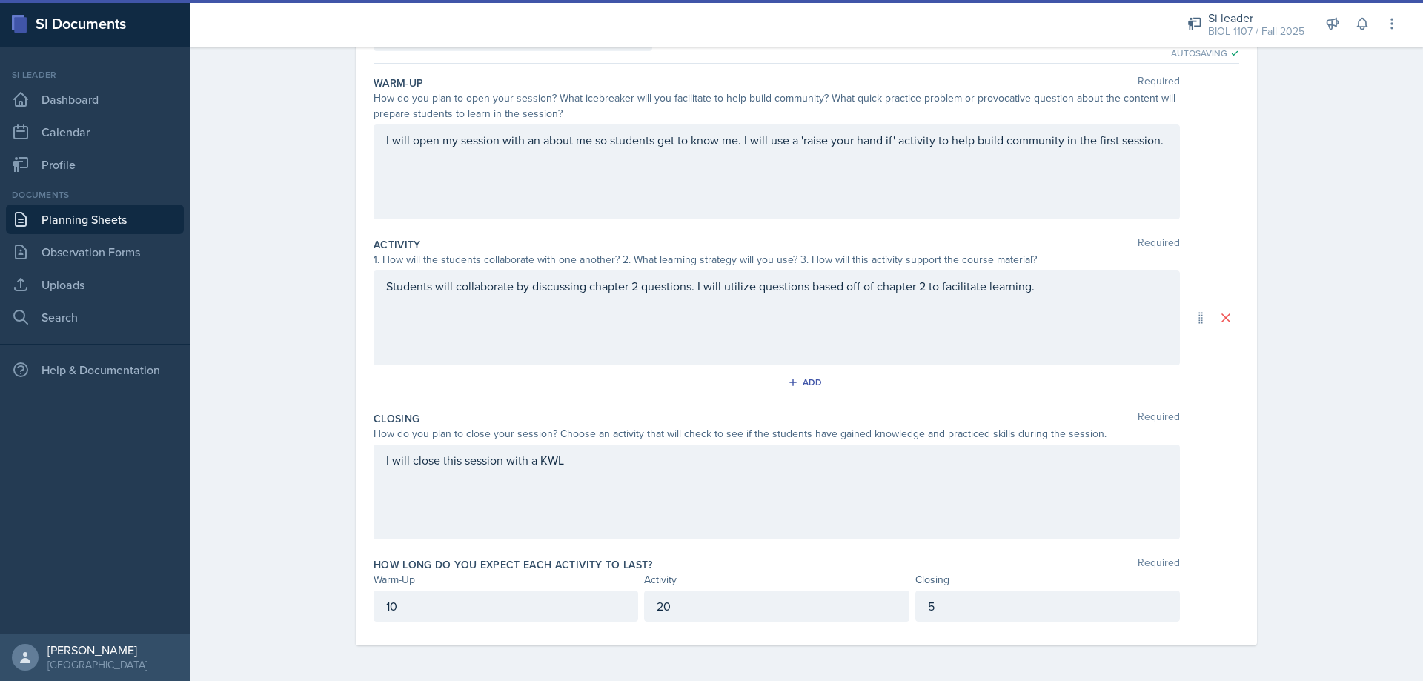
click at [1272, 396] on div "Date [DATE] [DATE] 27 28 29 30 31 1 2 3 4 5 6 7 8 9 10 11 12 13 14 15 16 17 18 …" at bounding box center [806, 335] width 948 height 691
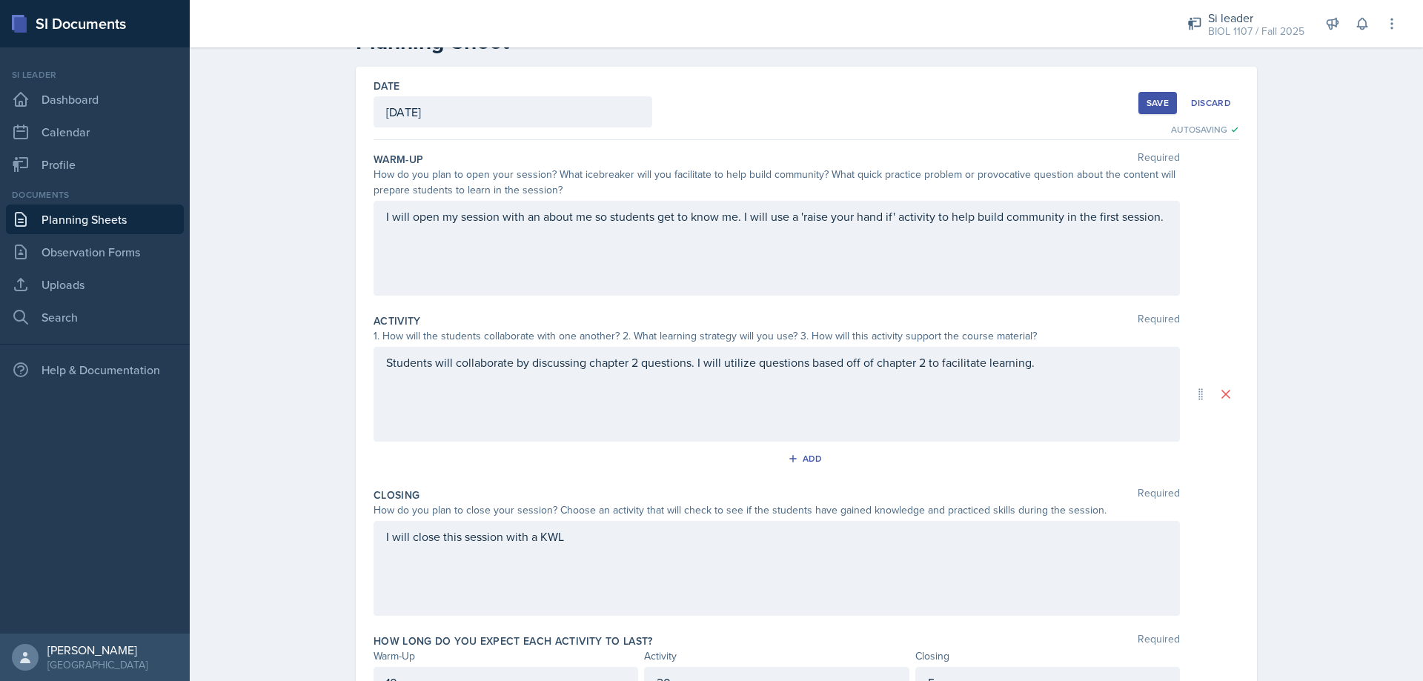
scroll to position [0, 0]
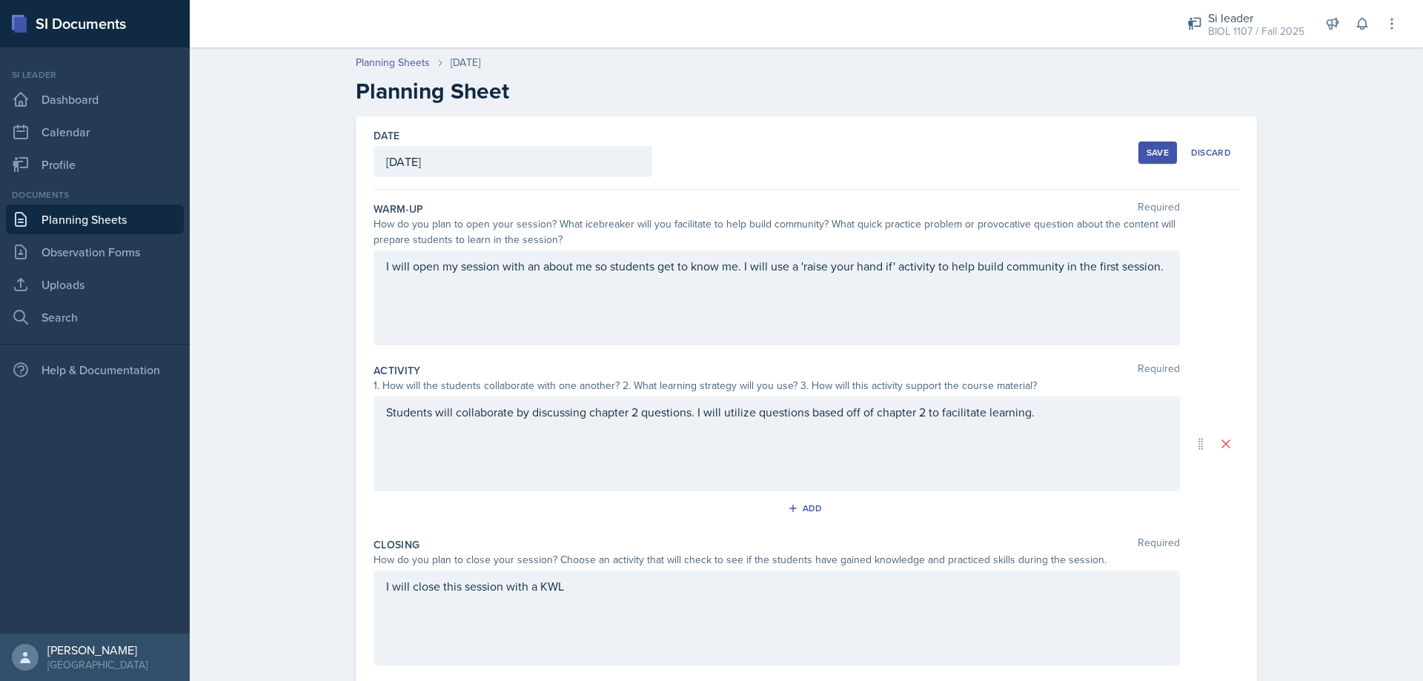
click at [1143, 144] on button "Save" at bounding box center [1157, 153] width 39 height 22
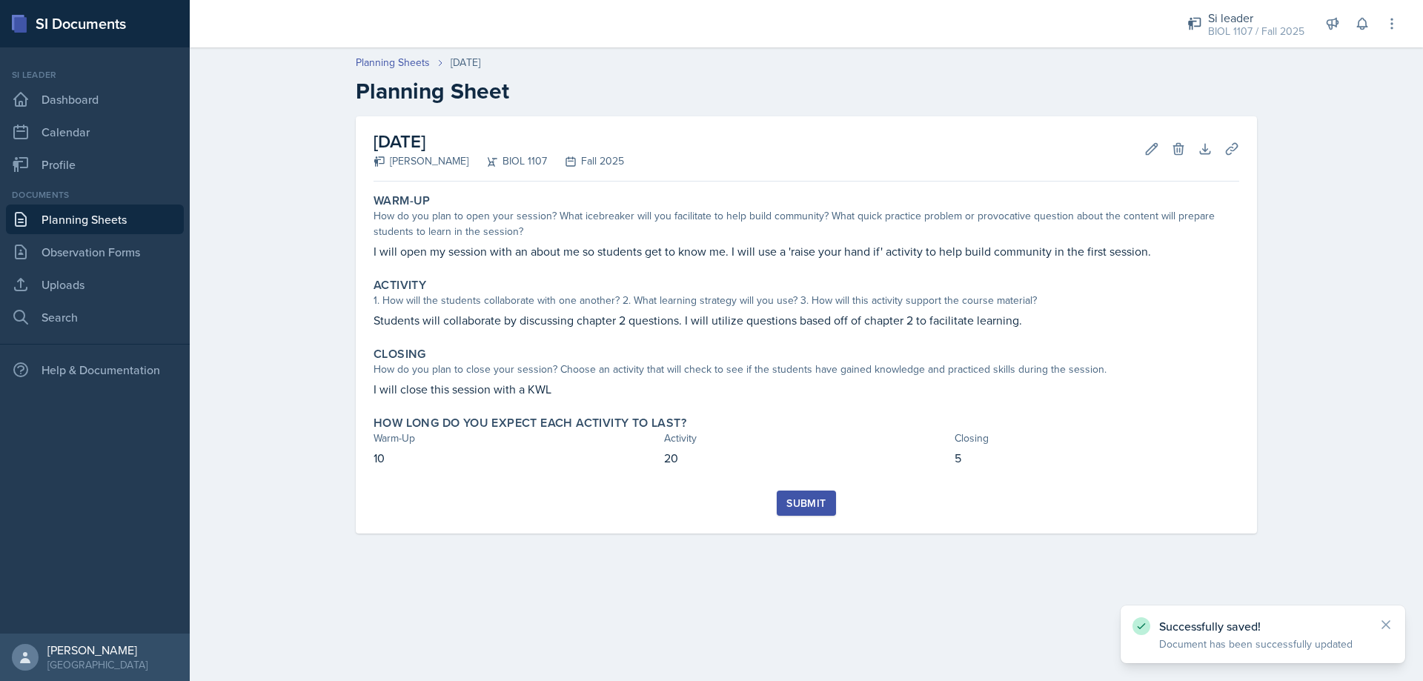
click at [819, 508] on div "Submit" at bounding box center [805, 503] width 39 height 12
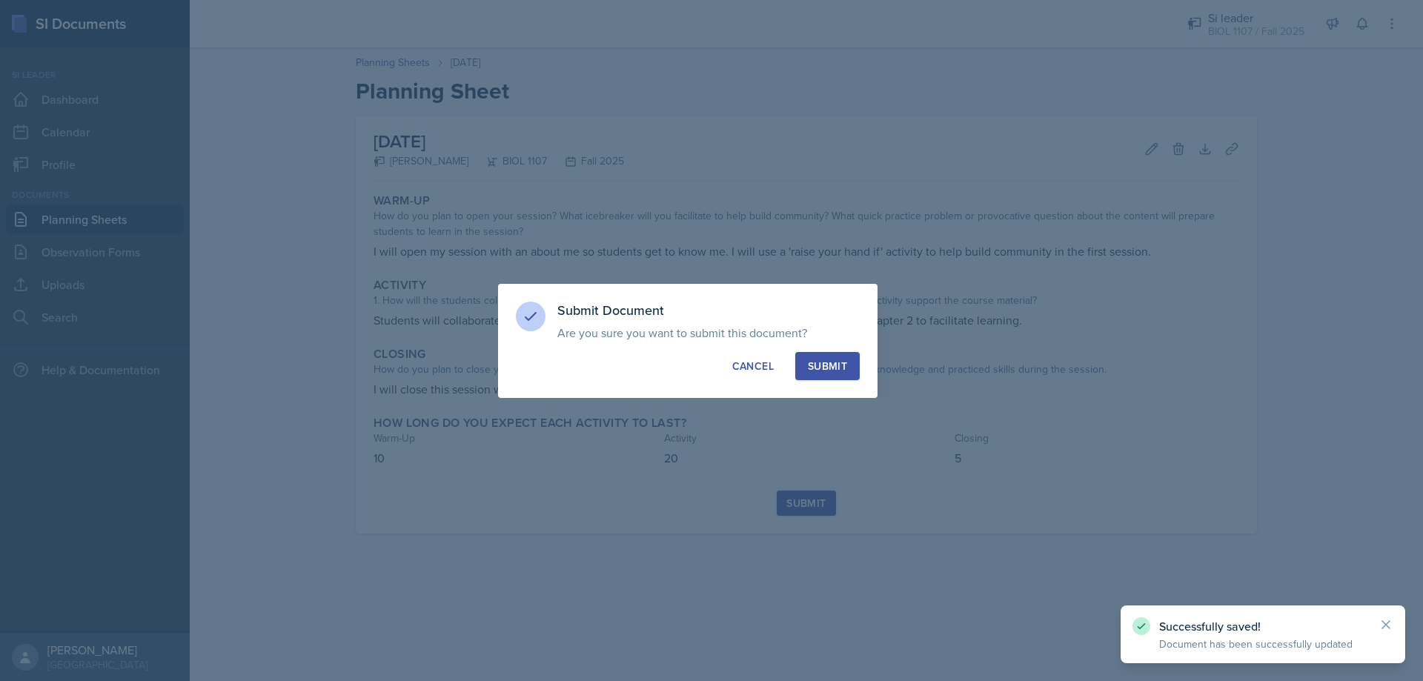
click at [846, 356] on button "Submit" at bounding box center [827, 366] width 64 height 28
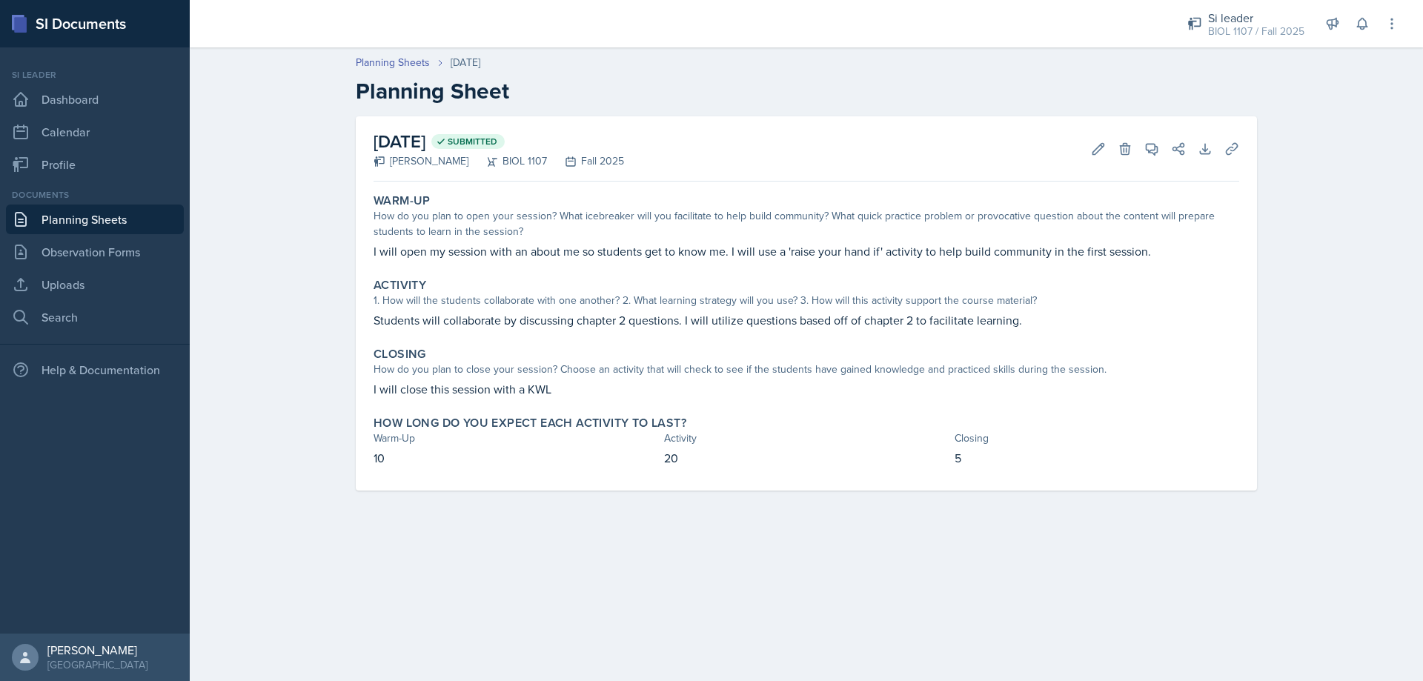
click at [122, 227] on link "Planning Sheets" at bounding box center [95, 219] width 178 height 30
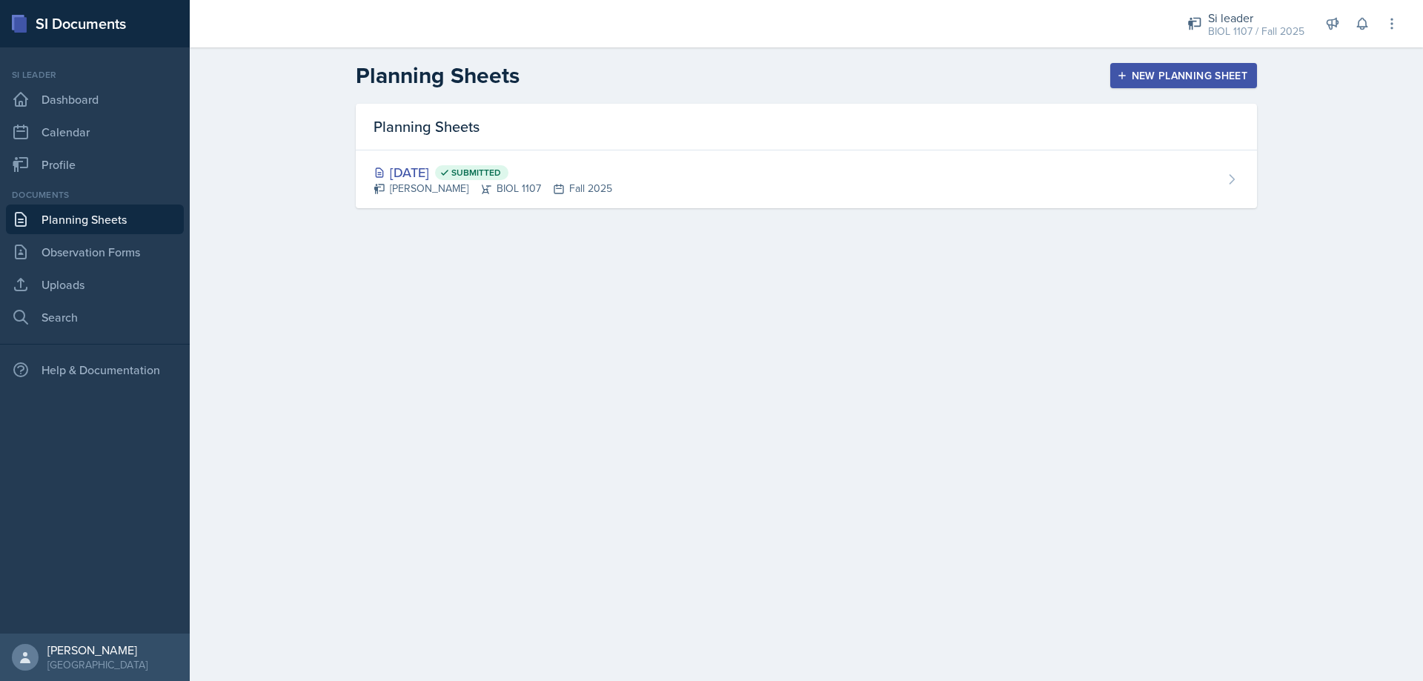
click at [1240, 72] on div "New Planning Sheet" at bounding box center [1183, 76] width 127 height 12
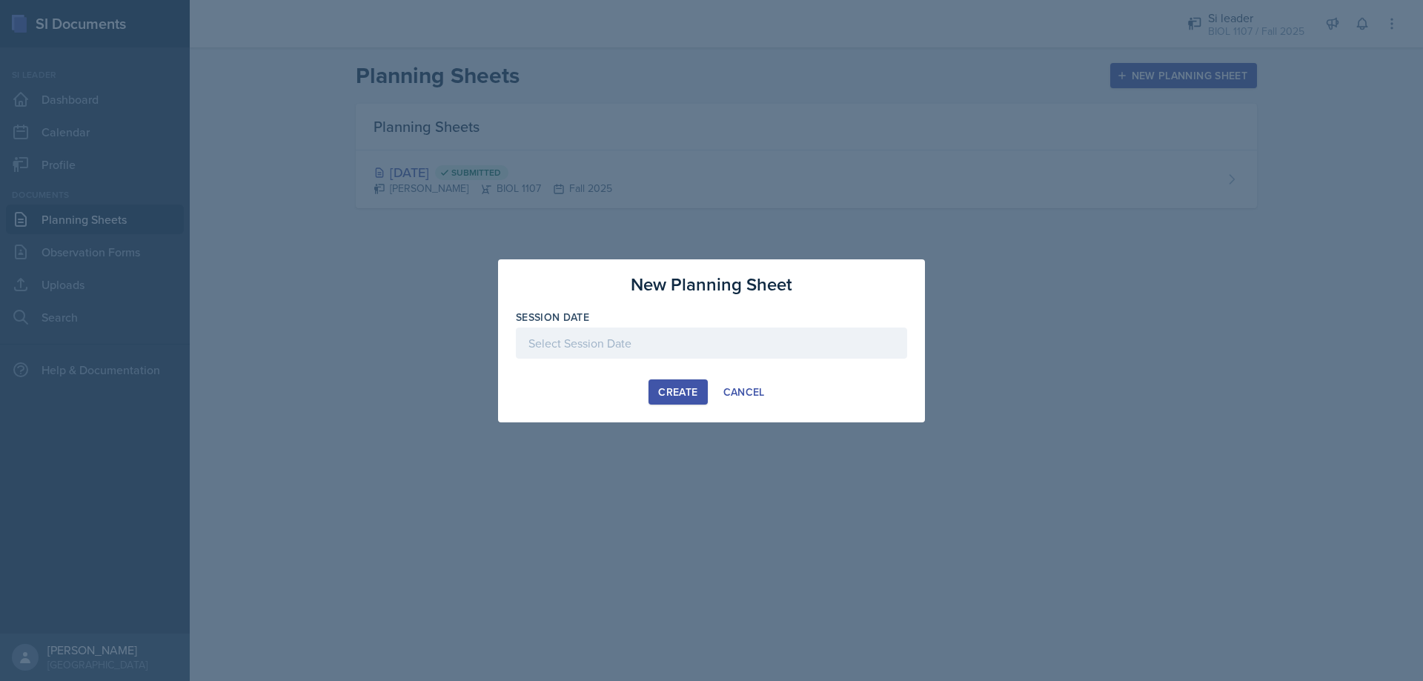
drag, startPoint x: 748, startPoint y: 336, endPoint x: 739, endPoint y: 342, distance: 10.7
click at [747, 336] on div at bounding box center [711, 342] width 391 height 31
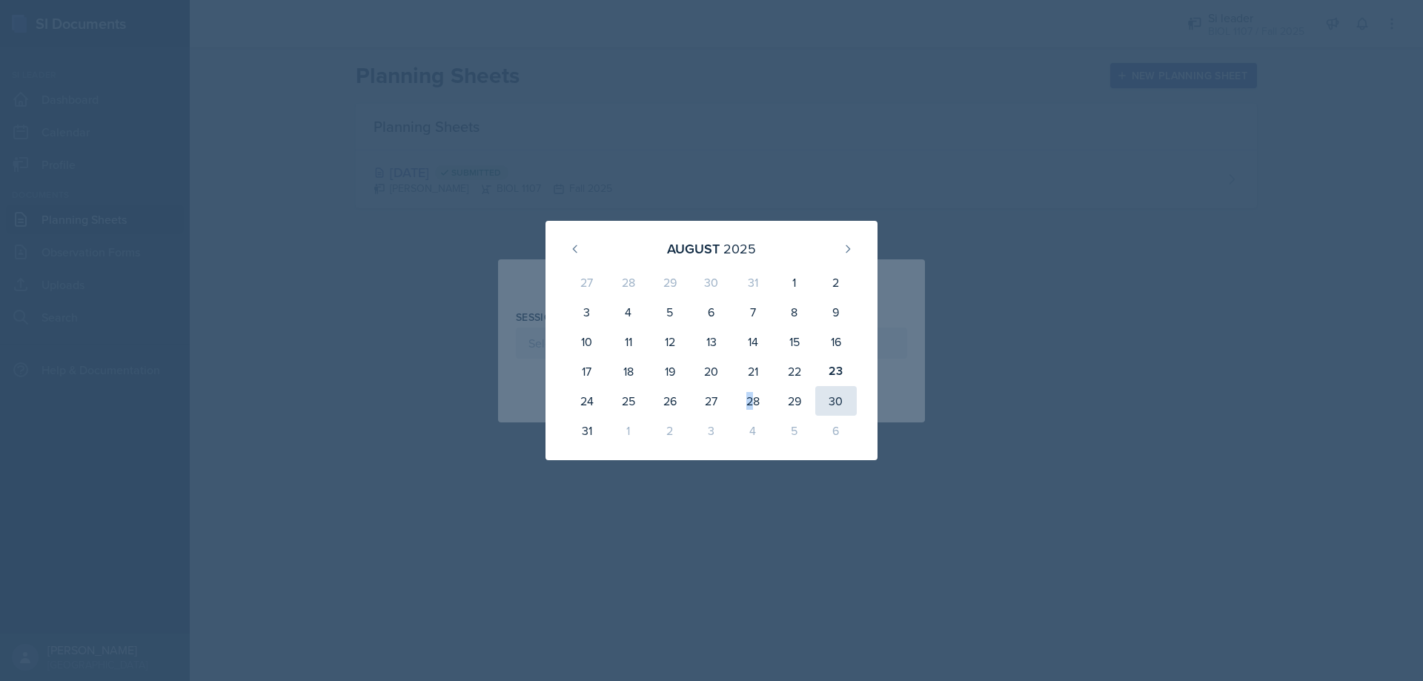
drag, startPoint x: 749, startPoint y: 410, endPoint x: 821, endPoint y: 402, distance: 72.3
click at [750, 410] on div "28" at bounding box center [752, 401] width 41 height 30
type input "[DATE]"
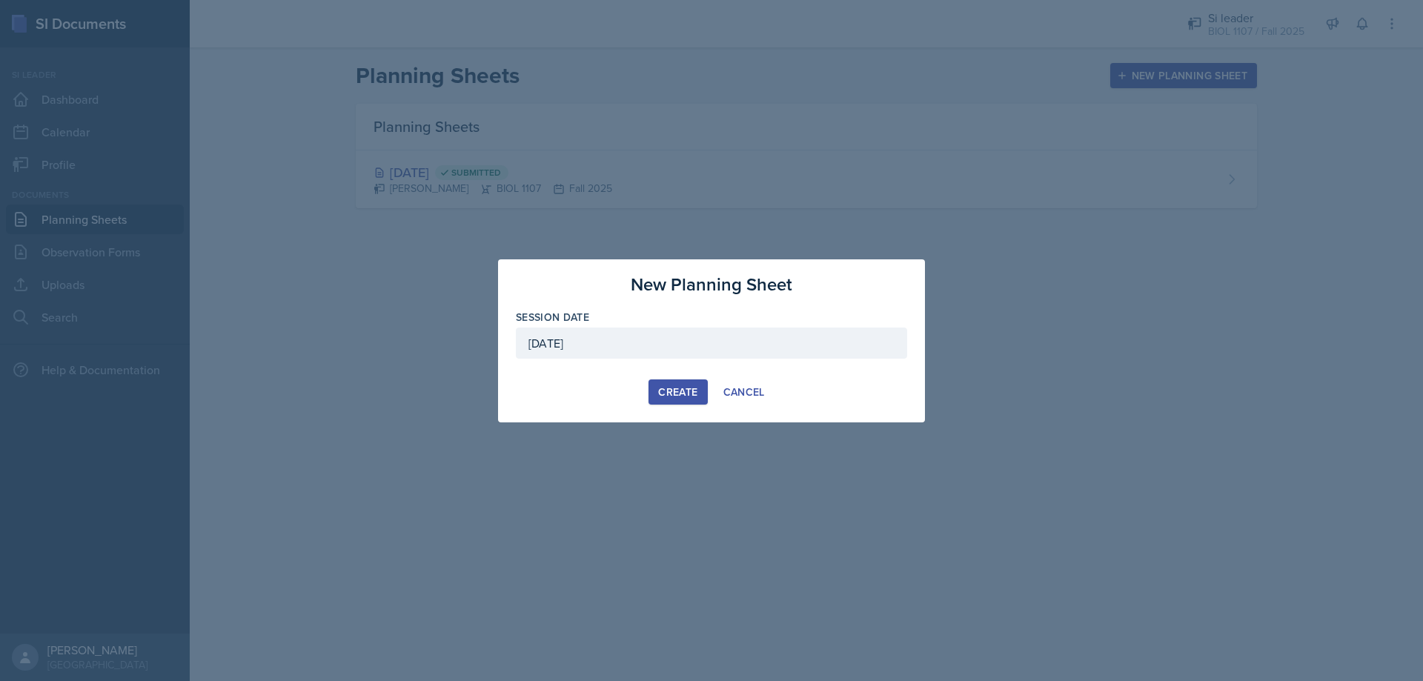
click at [662, 399] on button "Create" at bounding box center [677, 391] width 59 height 25
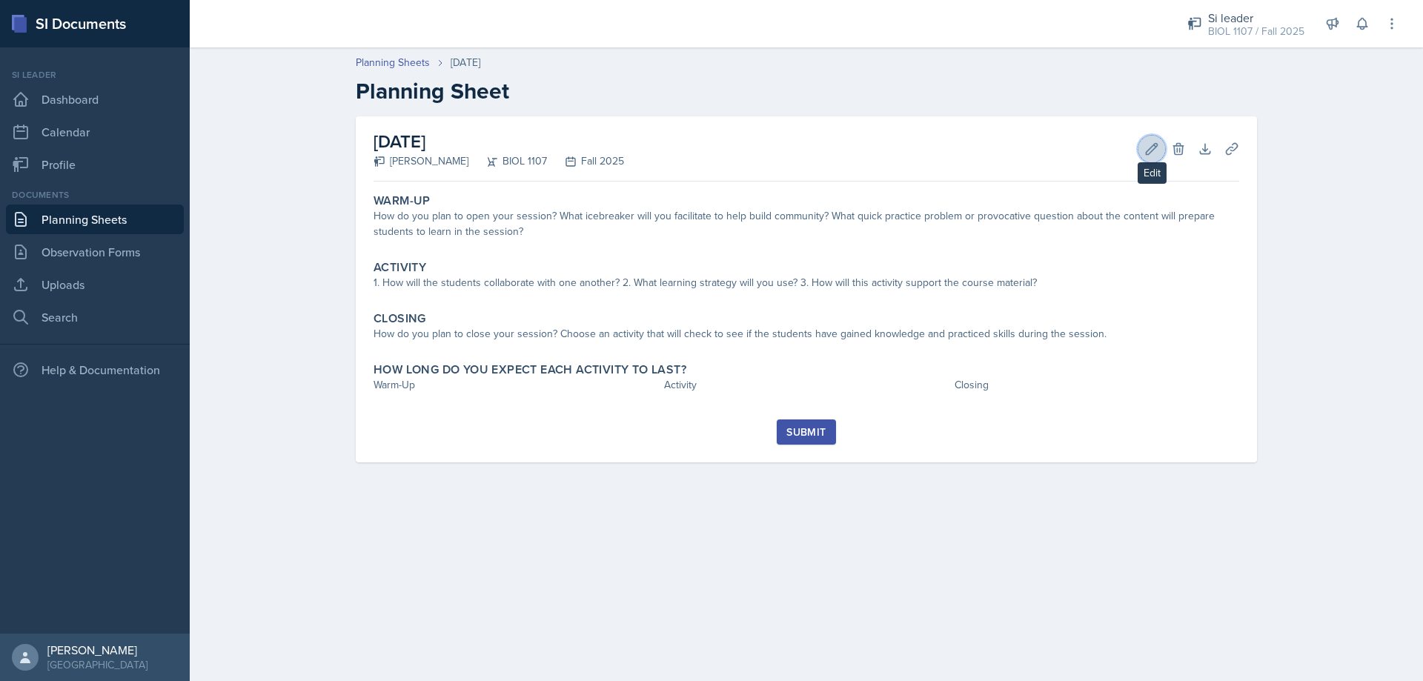
click at [1151, 150] on icon at bounding box center [1151, 149] width 15 height 15
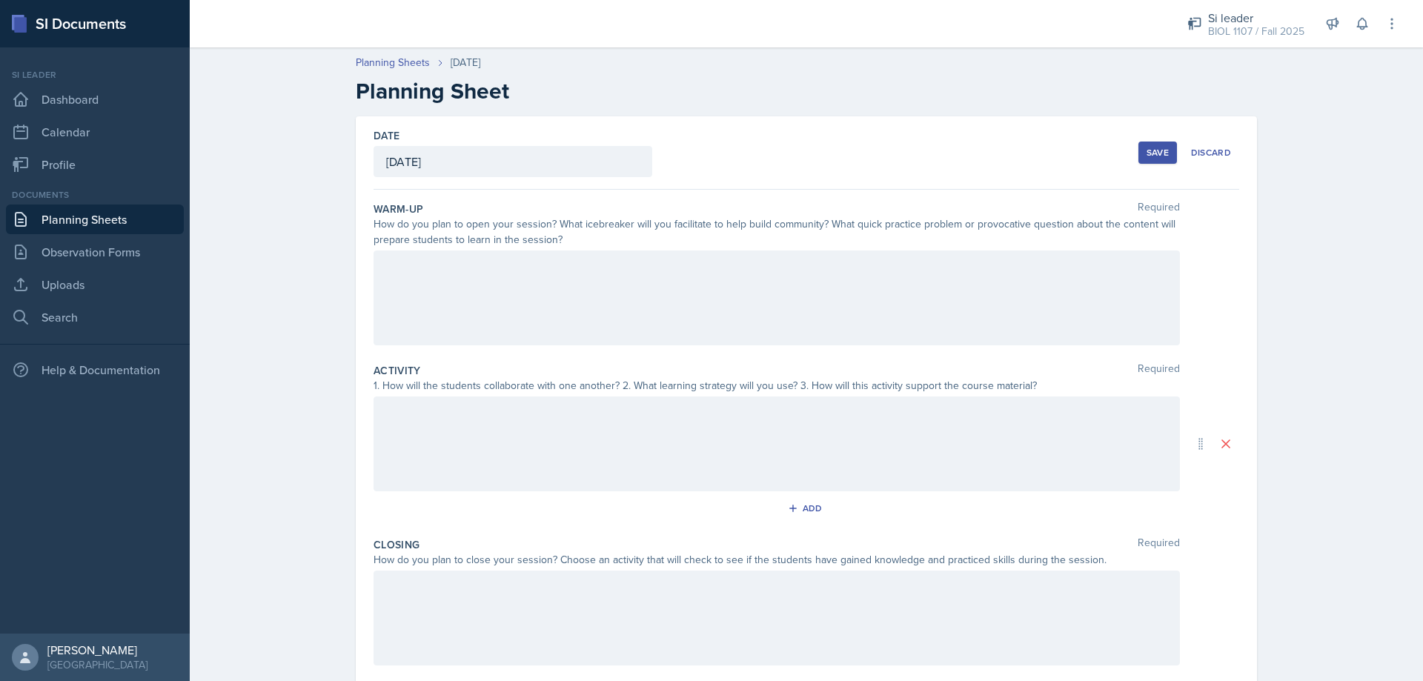
click at [590, 296] on div at bounding box center [776, 297] width 806 height 95
click at [814, 313] on div "I will open my session with a hot topics activity to help break the ice." at bounding box center [776, 297] width 806 height 95
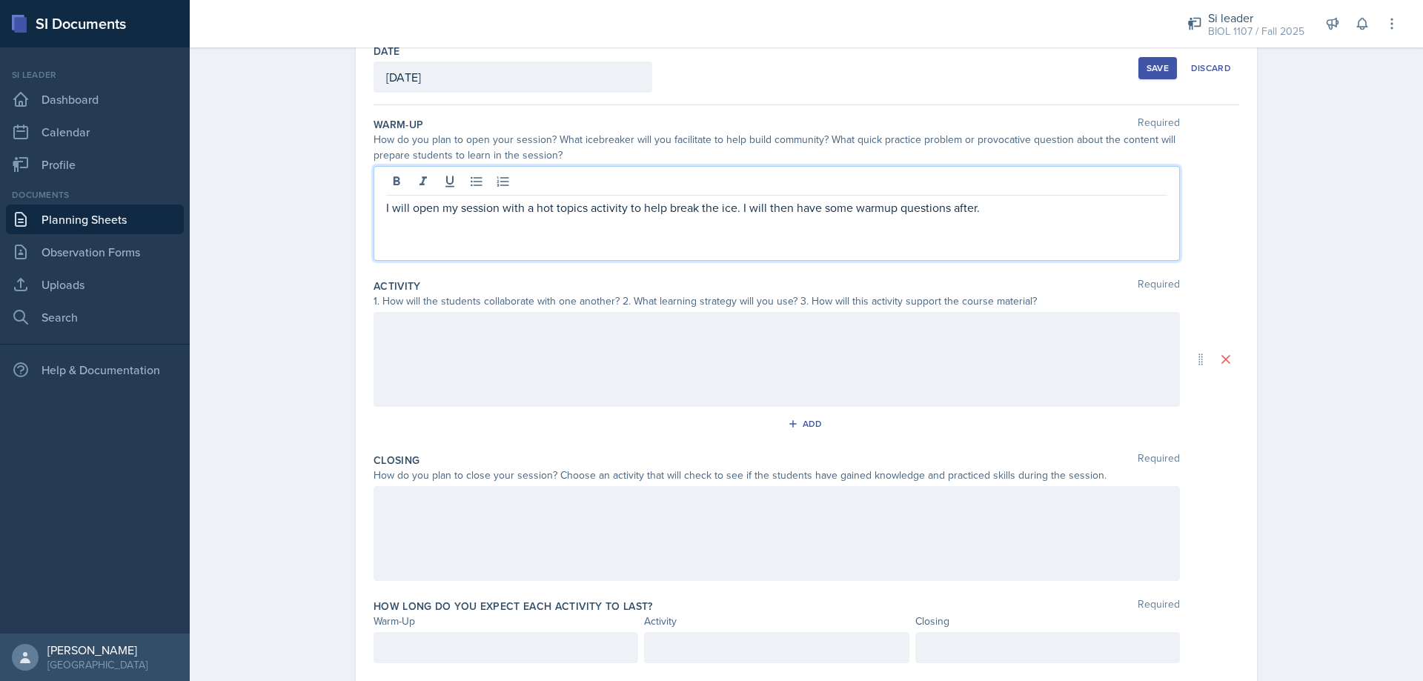
scroll to position [126, 0]
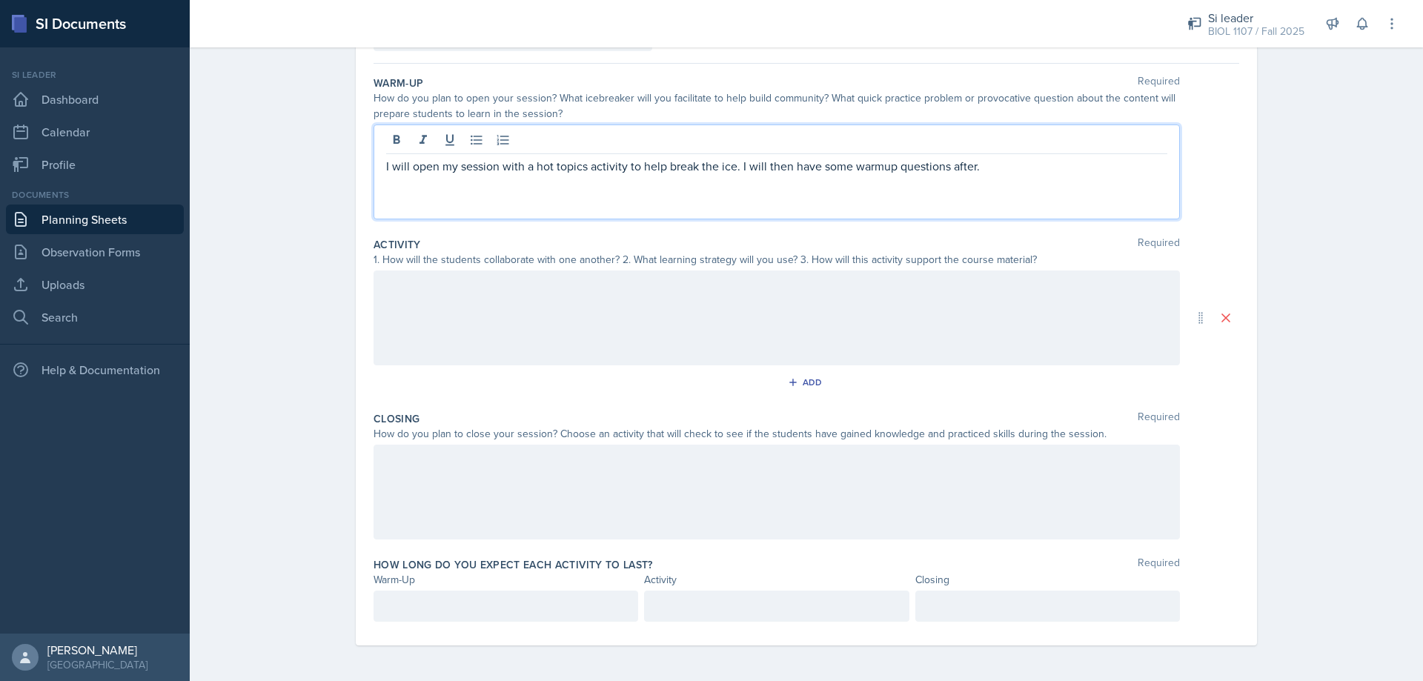
click at [450, 596] on div at bounding box center [505, 606] width 265 height 31
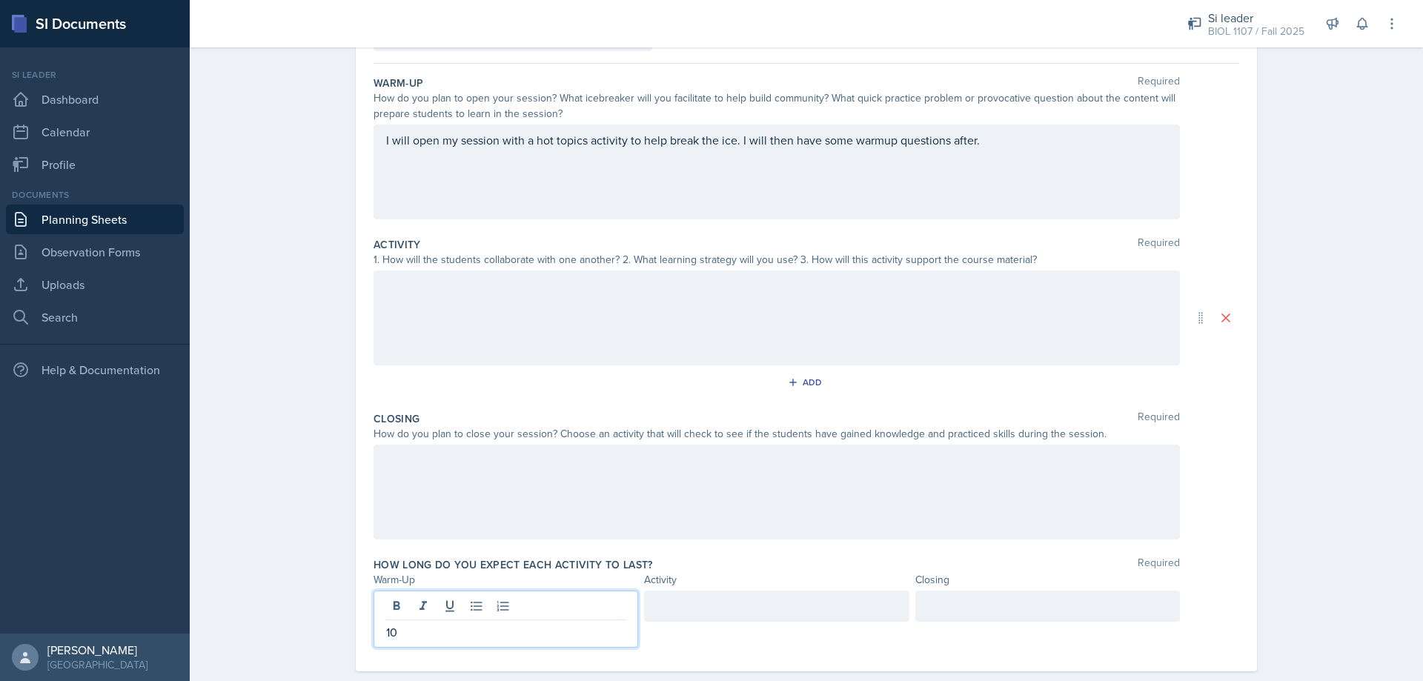
click at [568, 336] on div at bounding box center [776, 317] width 806 height 95
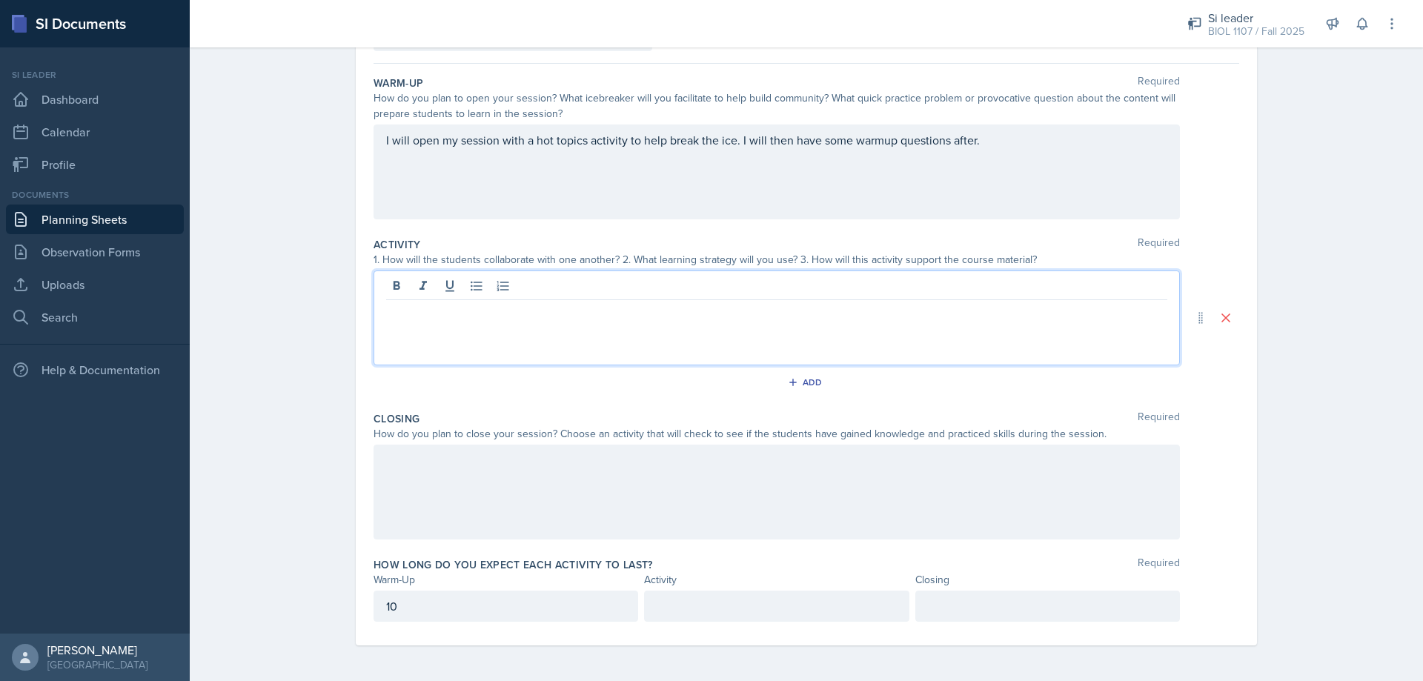
click at [616, 499] on div at bounding box center [776, 492] width 806 height 95
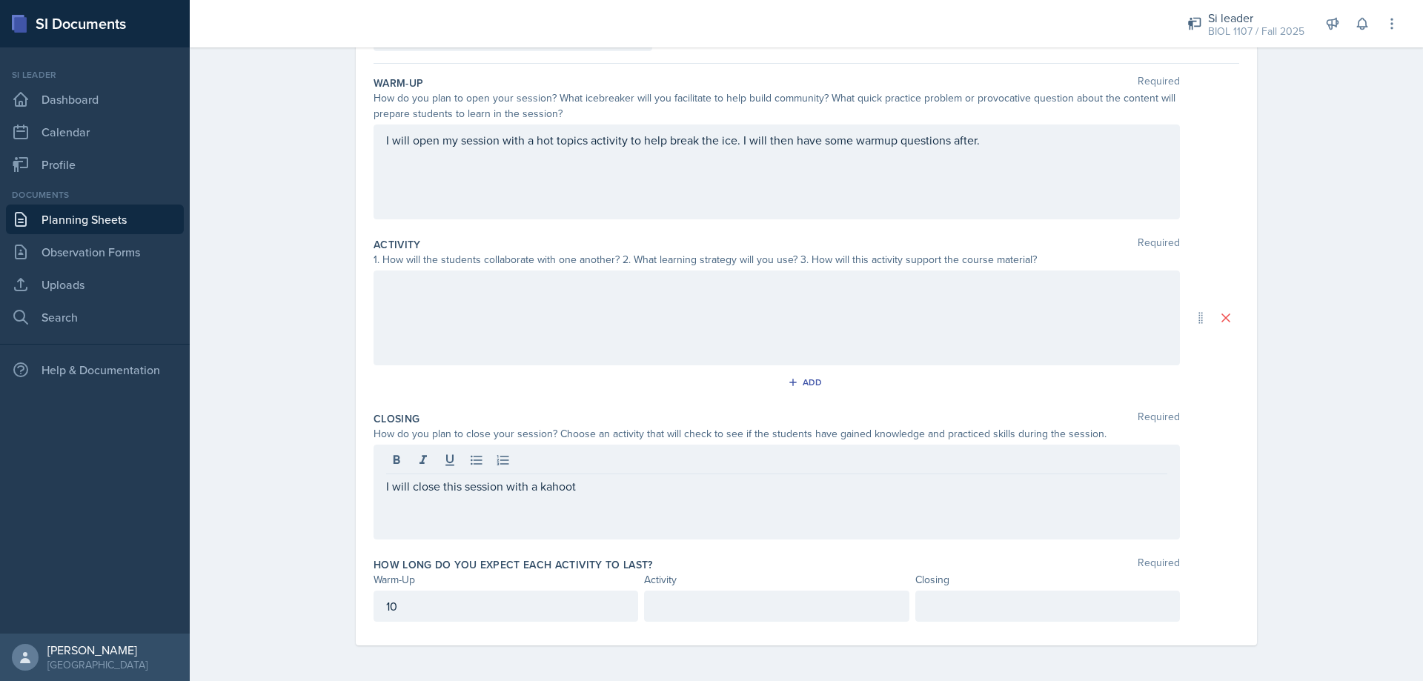
click at [1017, 621] on div "How long do you expect each activity to last? Required Warm-Up Activity Closing…" at bounding box center [805, 592] width 865 height 82
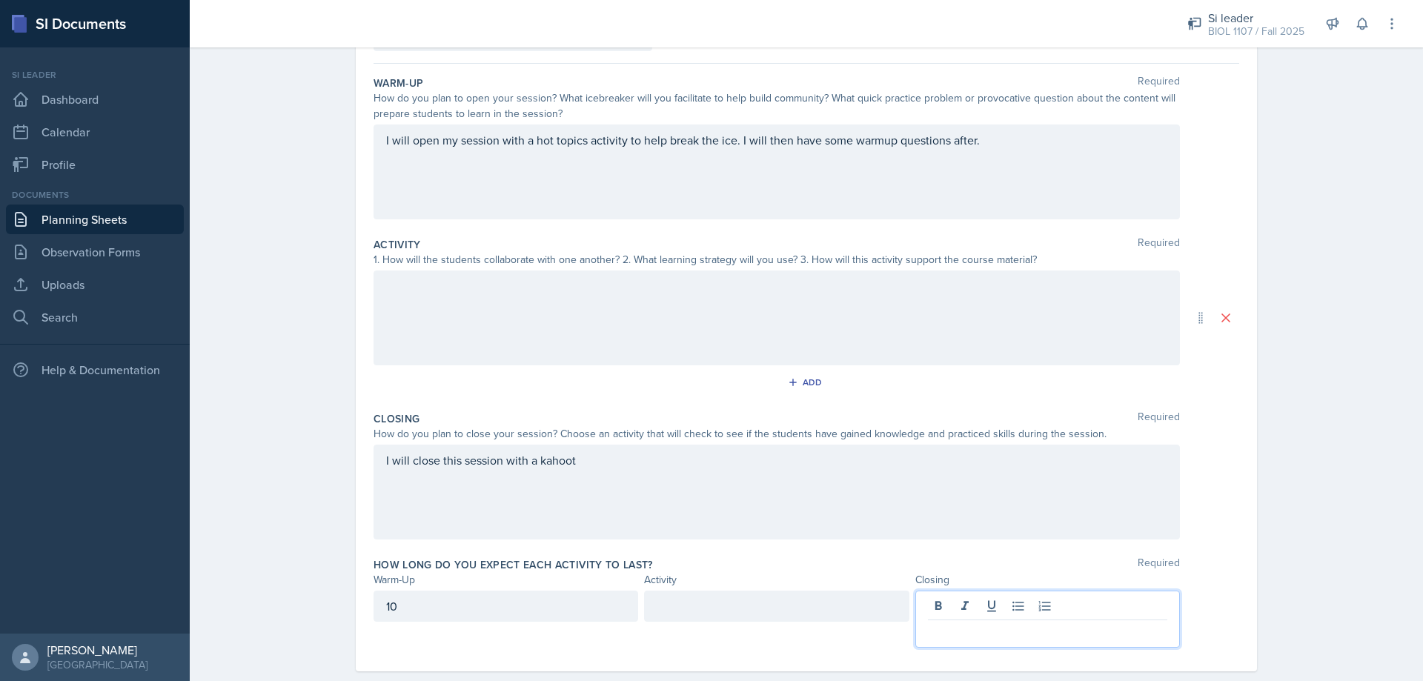
click at [1011, 602] on div at bounding box center [1047, 619] width 265 height 57
click at [777, 605] on div at bounding box center [776, 606] width 265 height 31
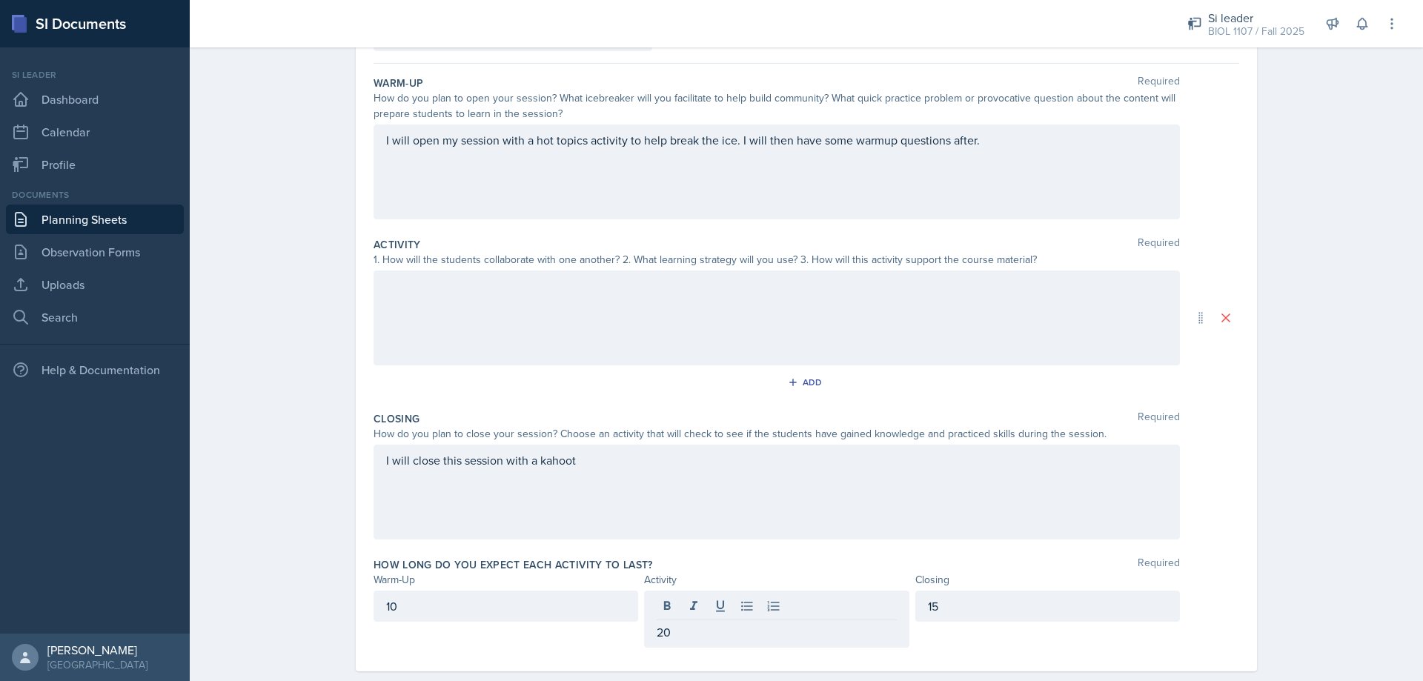
click at [680, 308] on div at bounding box center [776, 317] width 806 height 95
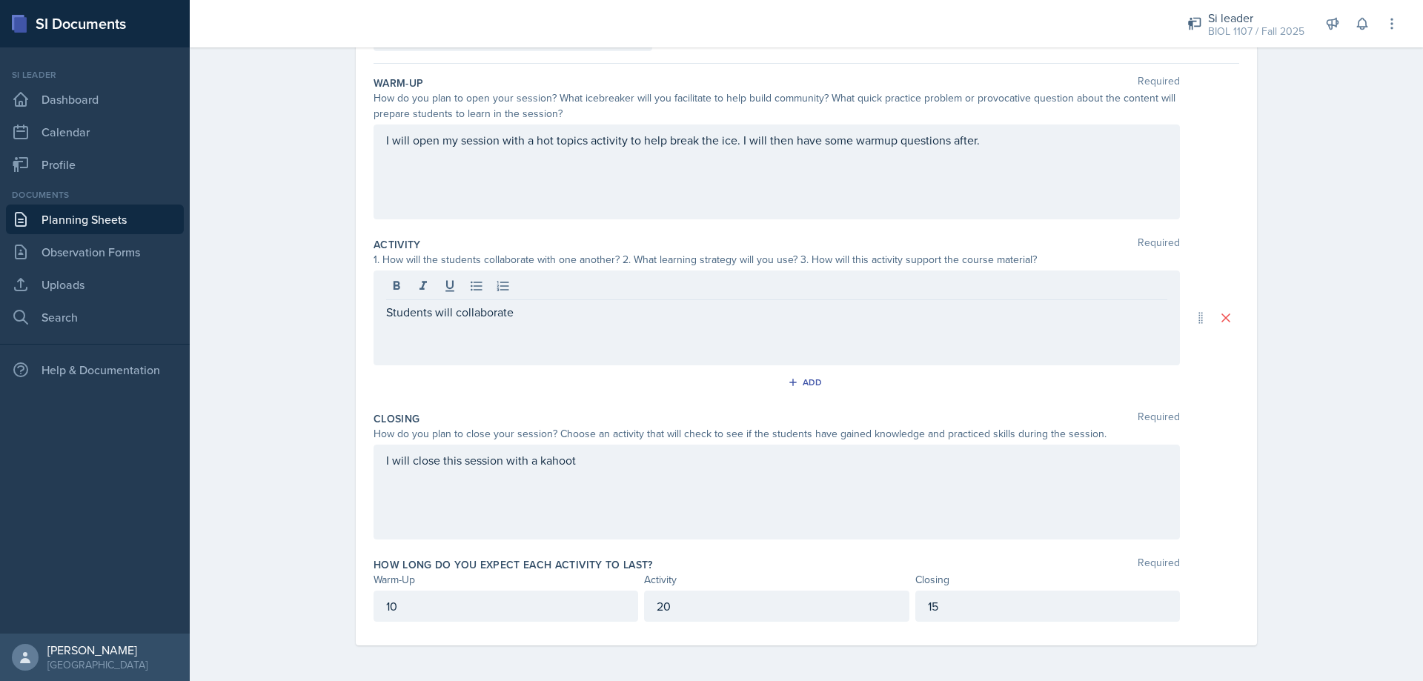
click at [609, 326] on div "Students will collaborate" at bounding box center [776, 317] width 806 height 95
click at [709, 338] on div "Students will collaborate" at bounding box center [776, 317] width 806 height 95
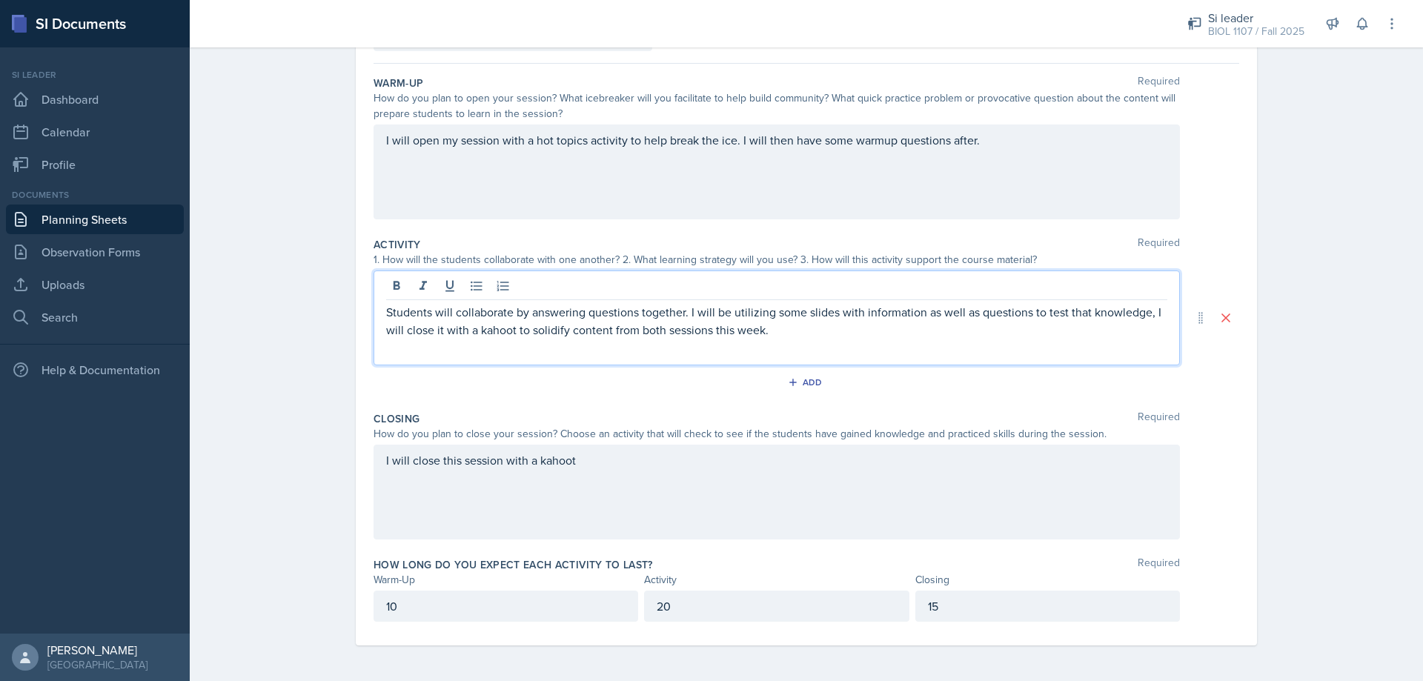
click at [1272, 465] on div "Planning Sheets [DATE] Planning Sheet Date [DATE] [DATE] 27 28 29 30 31 1 2 3 4…" at bounding box center [806, 297] width 1233 height 767
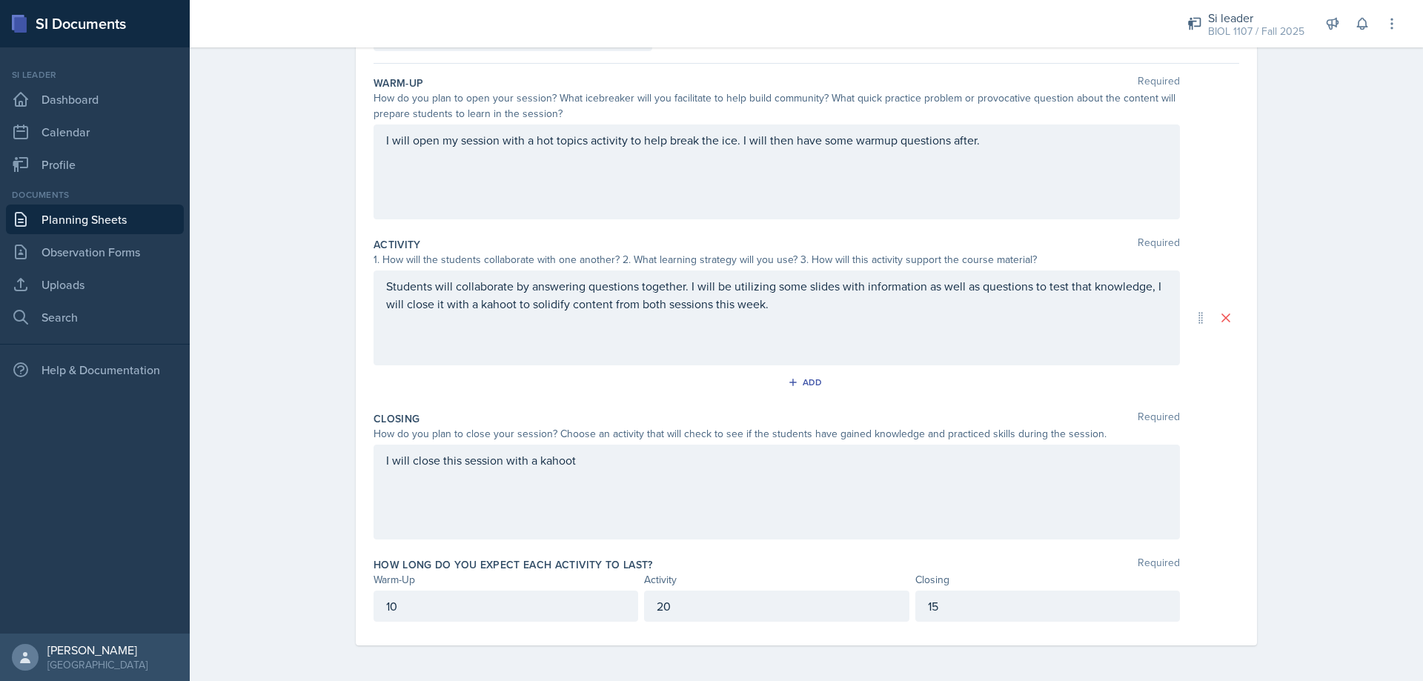
scroll to position [0, 0]
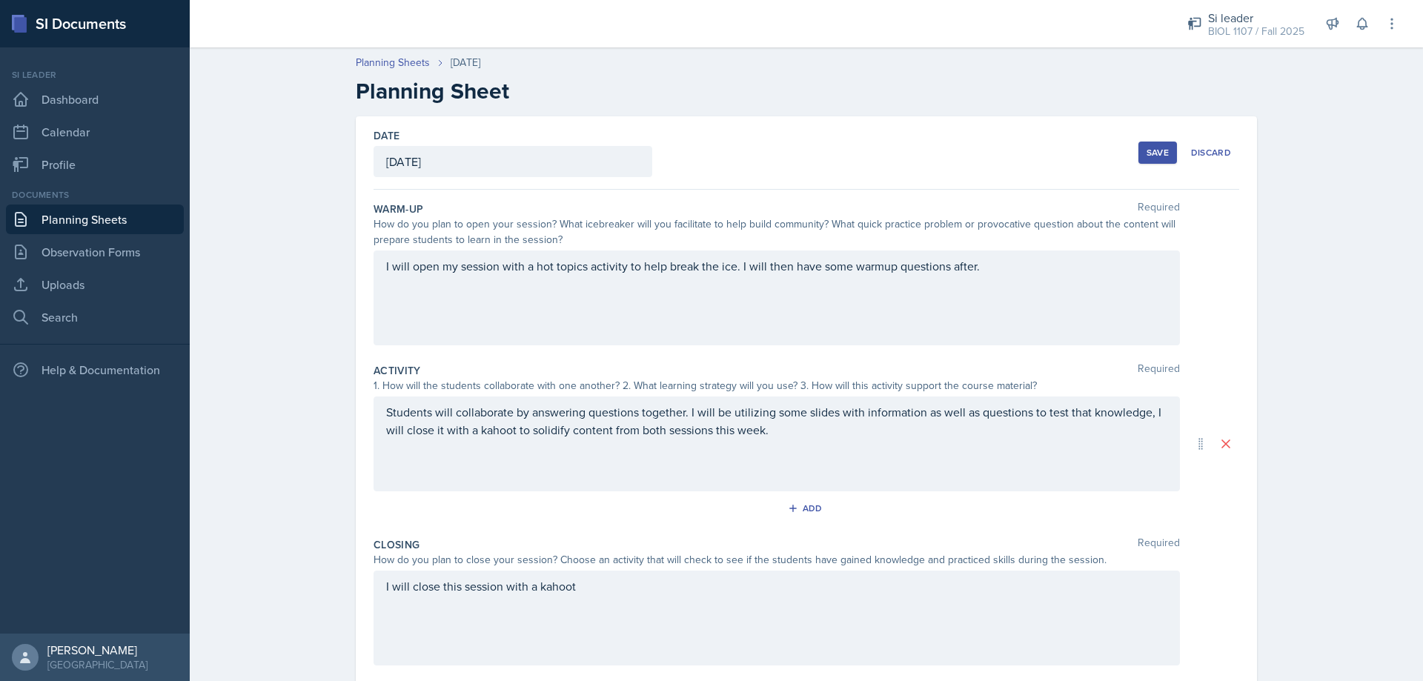
click at [1158, 154] on div "Save" at bounding box center [1157, 153] width 22 height 12
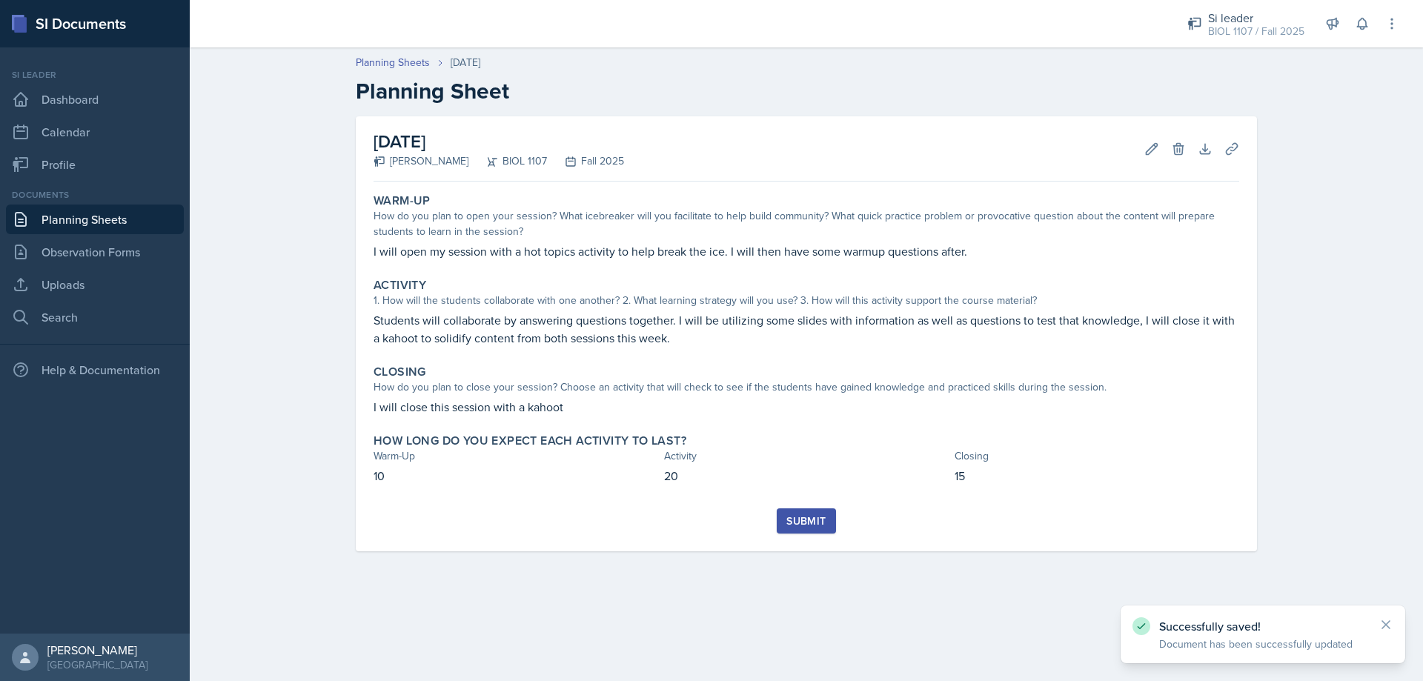
click at [811, 522] on div "Submit" at bounding box center [805, 521] width 39 height 12
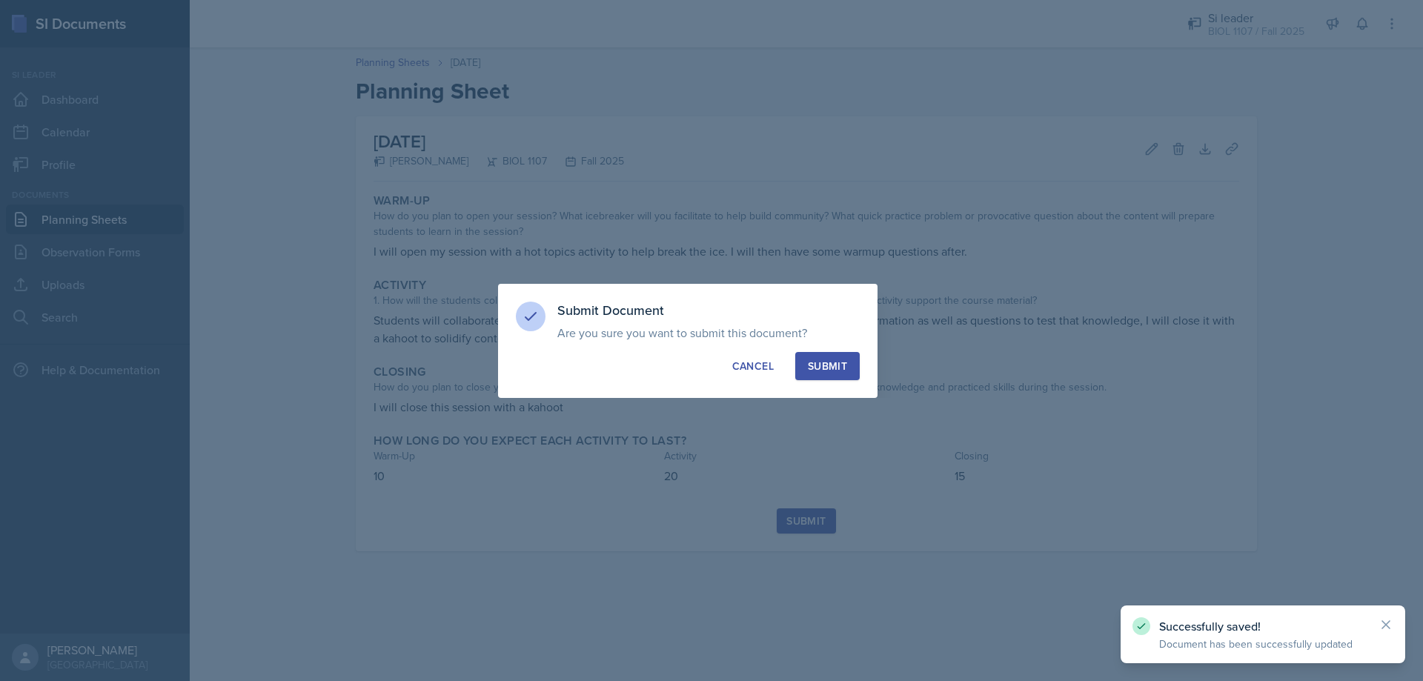
click at [838, 357] on button "Submit" at bounding box center [827, 366] width 64 height 28
